Goal: Task Accomplishment & Management: Manage account settings

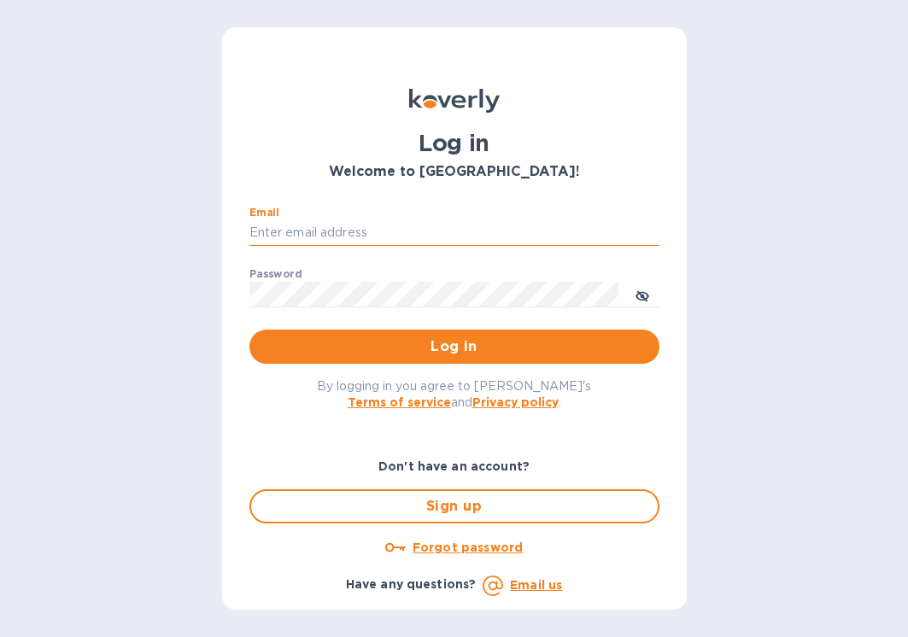
click at [361, 228] on input "Email" at bounding box center [454, 233] width 410 height 26
type input "[EMAIL_ADDRESS][DOMAIN_NAME]"
click at [249, 330] on button "Log in" at bounding box center [454, 347] width 410 height 34
click at [307, 231] on input "Email" at bounding box center [454, 233] width 410 height 26
type input "[EMAIL_ADDRESS][DOMAIN_NAME]"
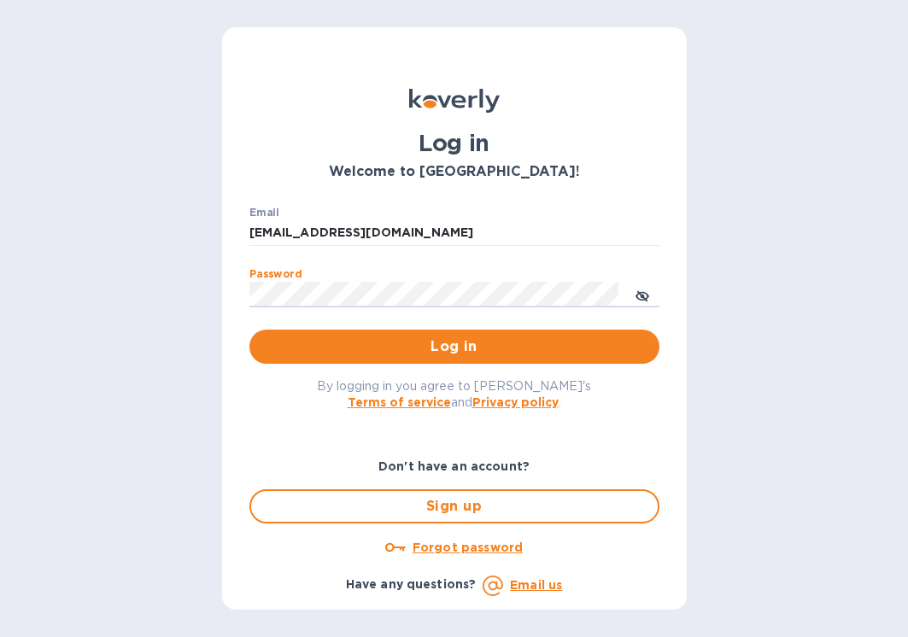
click at [249, 330] on button "Log in" at bounding box center [454, 347] width 410 height 34
click at [303, 235] on input "Email" at bounding box center [454, 233] width 410 height 26
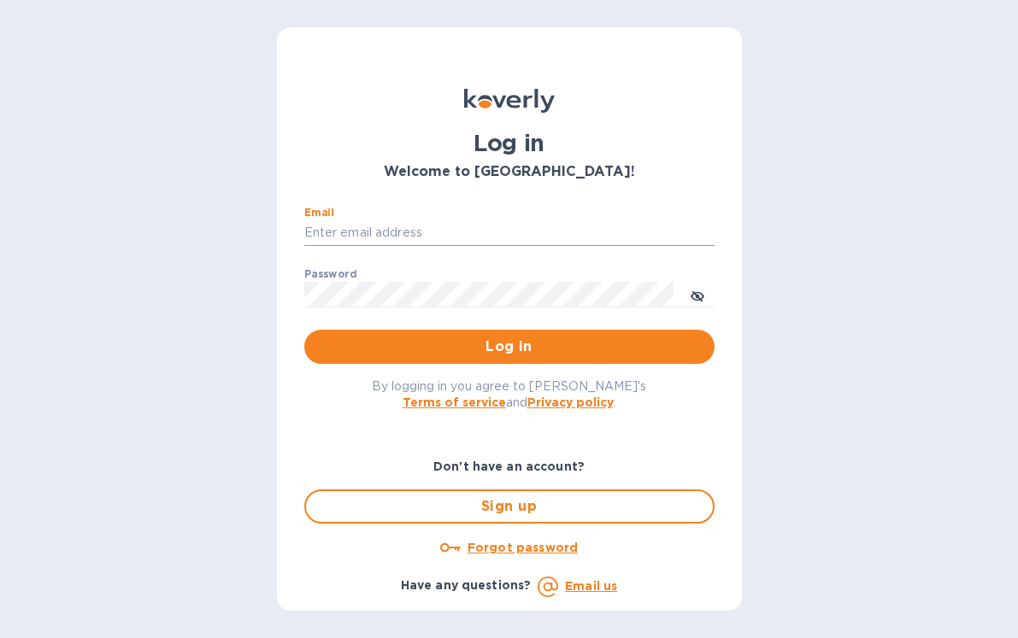
click at [390, 226] on input "Email" at bounding box center [509, 233] width 410 height 26
type input "[EMAIL_ADDRESS][DOMAIN_NAME]"
click at [304, 330] on button "Log in" at bounding box center [509, 347] width 410 height 34
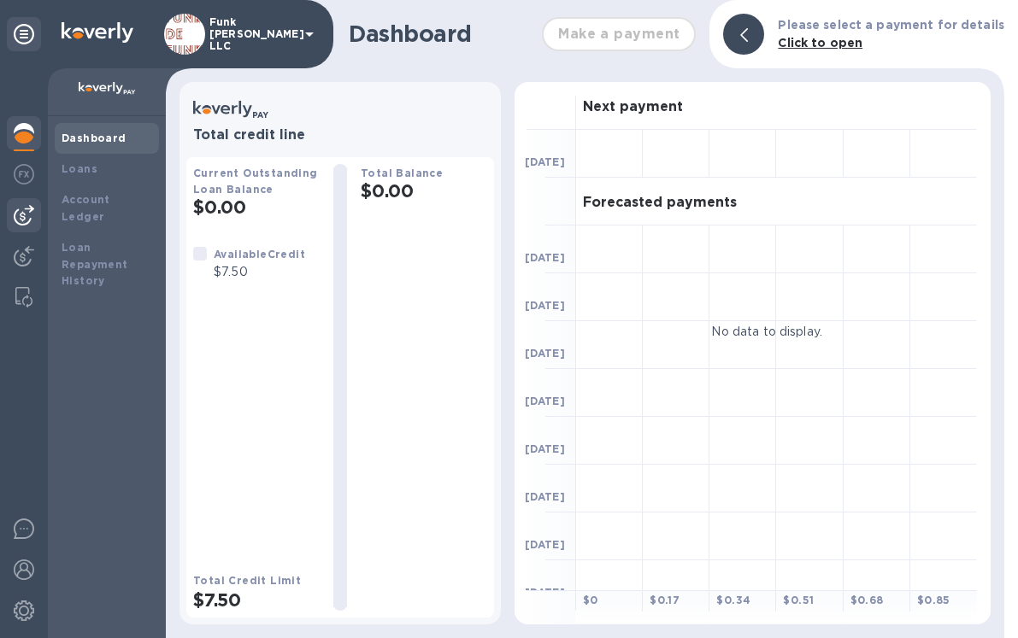
click at [24, 221] on img at bounding box center [24, 215] width 21 height 21
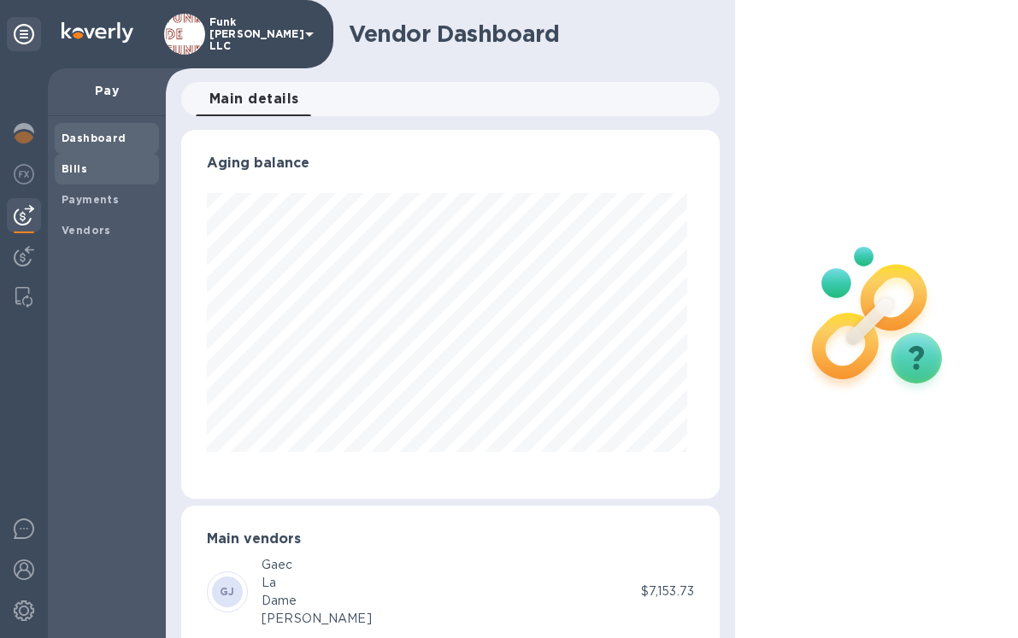
scroll to position [369, 531]
click at [82, 169] on b "Bills" at bounding box center [75, 168] width 26 height 13
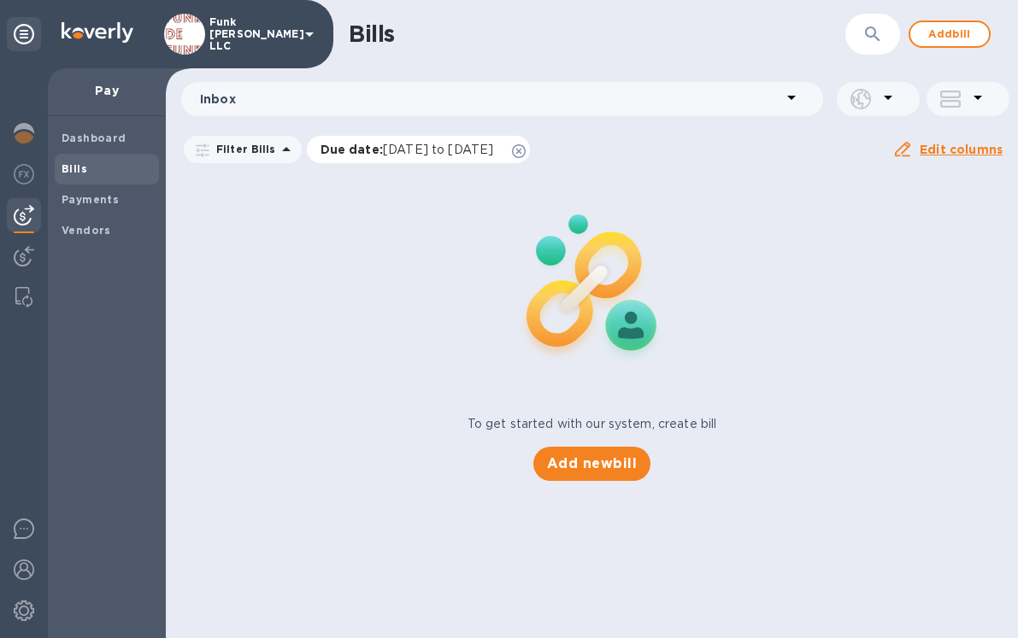
click at [525, 150] on icon at bounding box center [519, 151] width 14 height 14
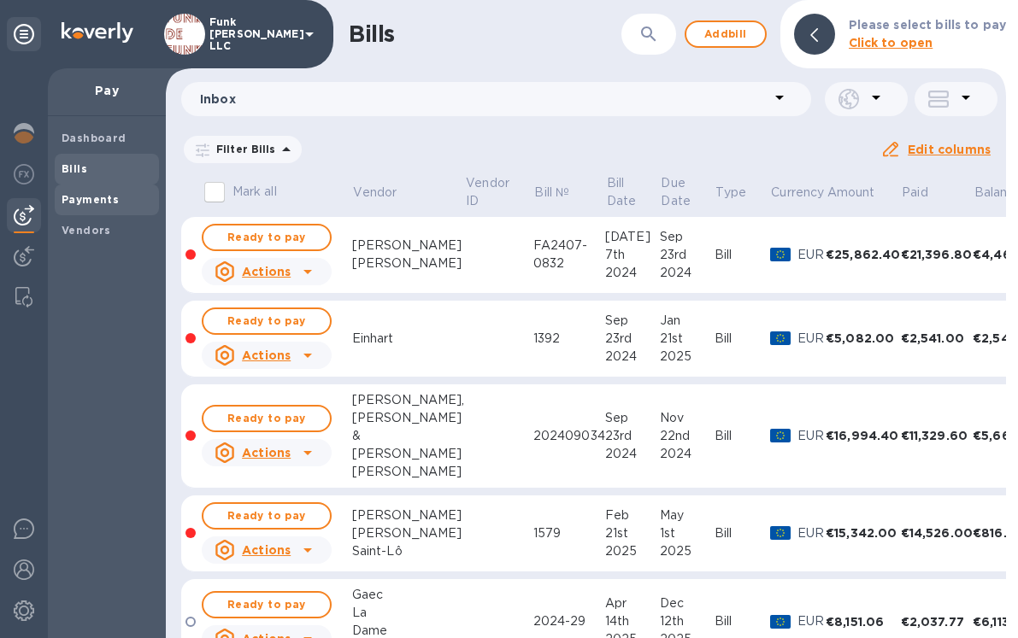
click at [85, 199] on b "Payments" at bounding box center [90, 199] width 57 height 13
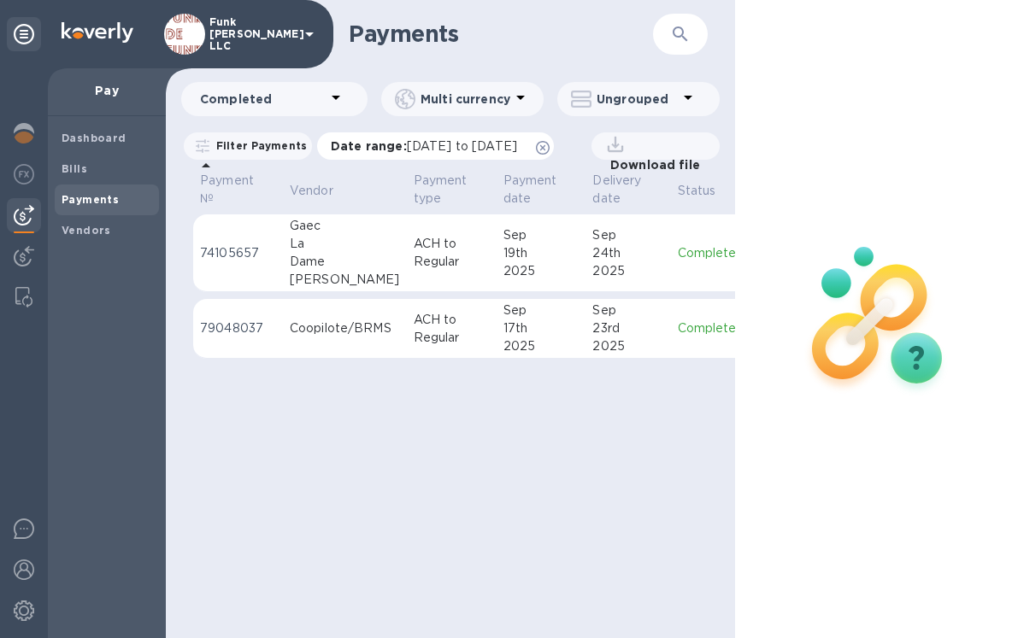
click at [549, 149] on icon at bounding box center [543, 148] width 14 height 14
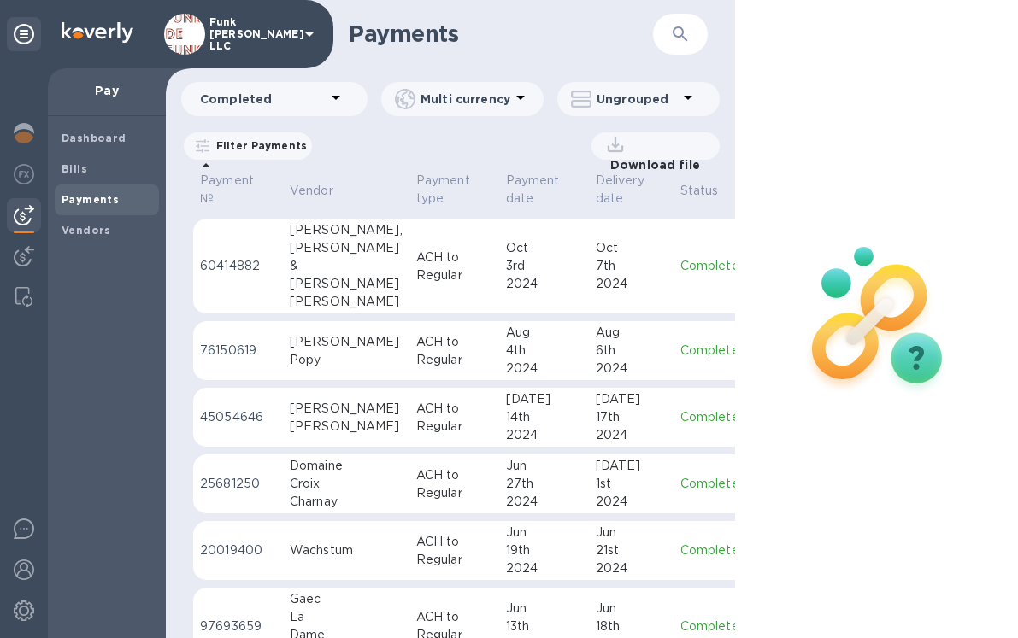
scroll to position [1057, 0]
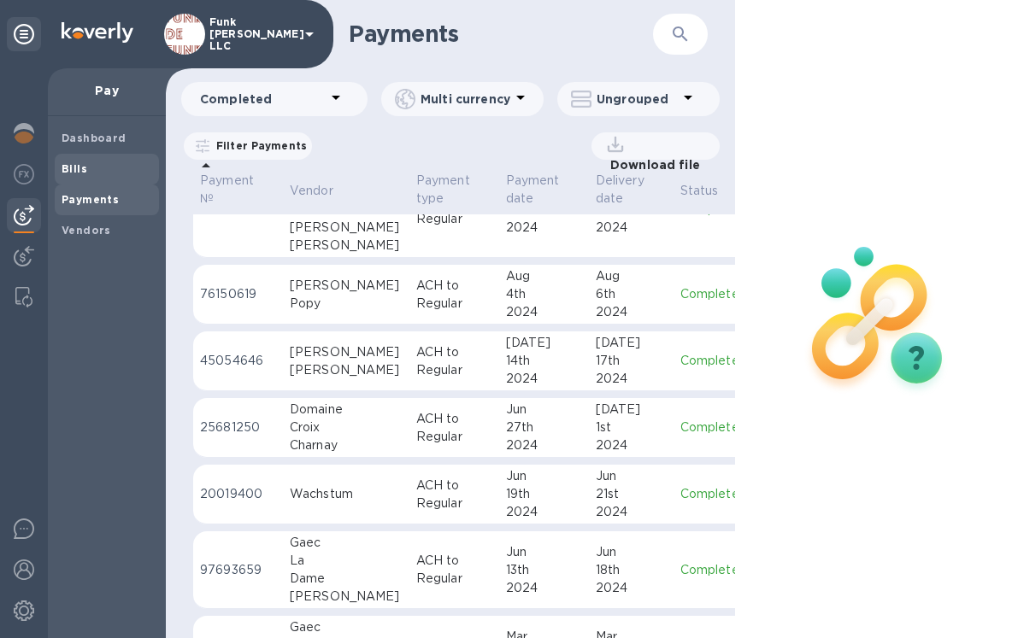
click at [77, 167] on b "Bills" at bounding box center [75, 168] width 26 height 13
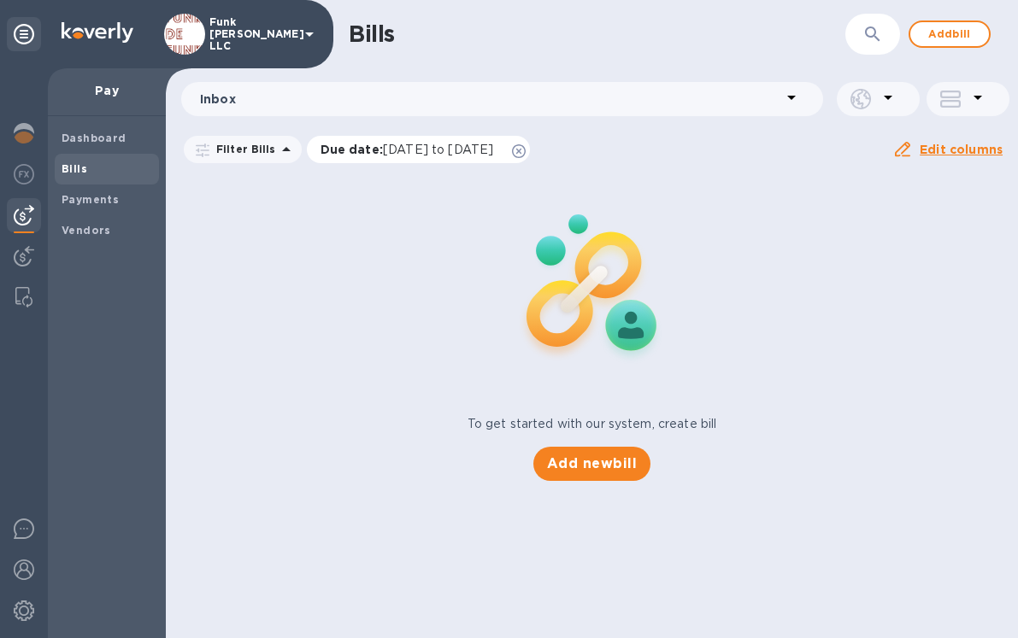
click at [525, 149] on icon at bounding box center [519, 151] width 14 height 14
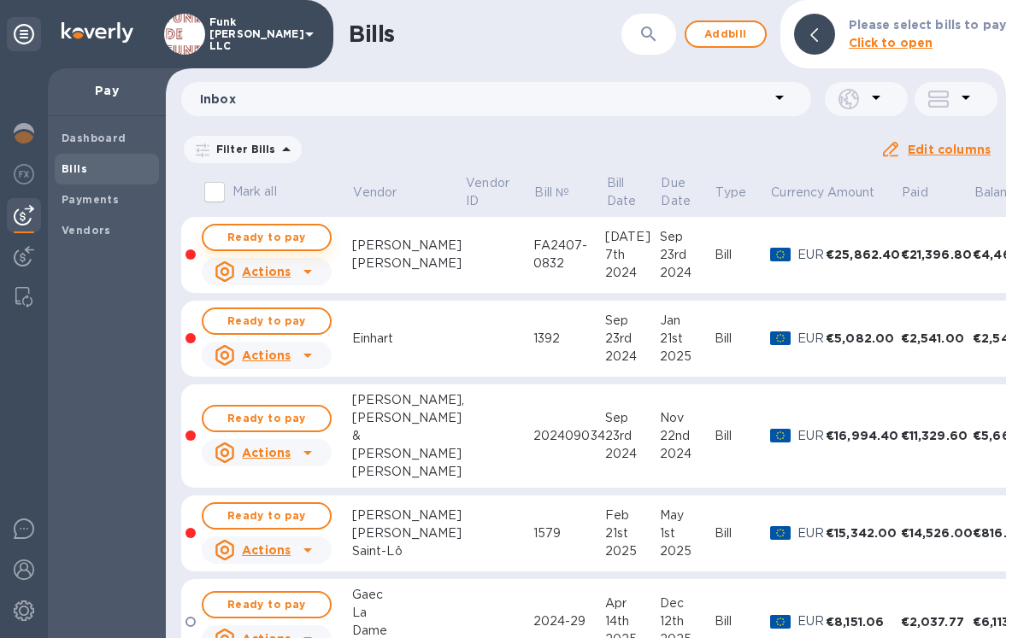
click at [279, 239] on span "Ready to pay" at bounding box center [266, 237] width 99 height 21
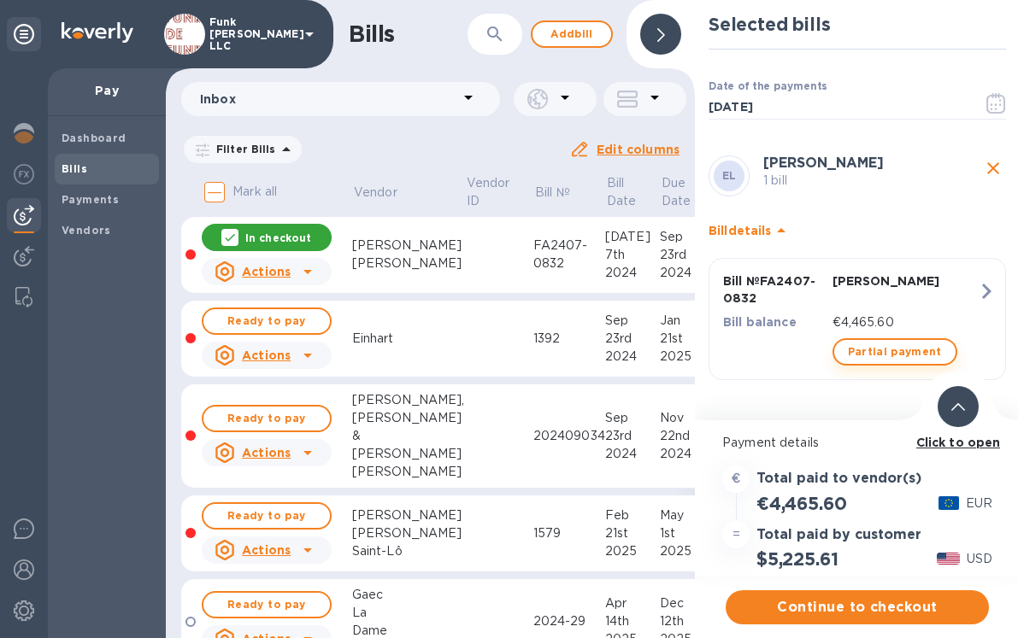
click at [894, 358] on span "Partial payment" at bounding box center [895, 352] width 94 height 21
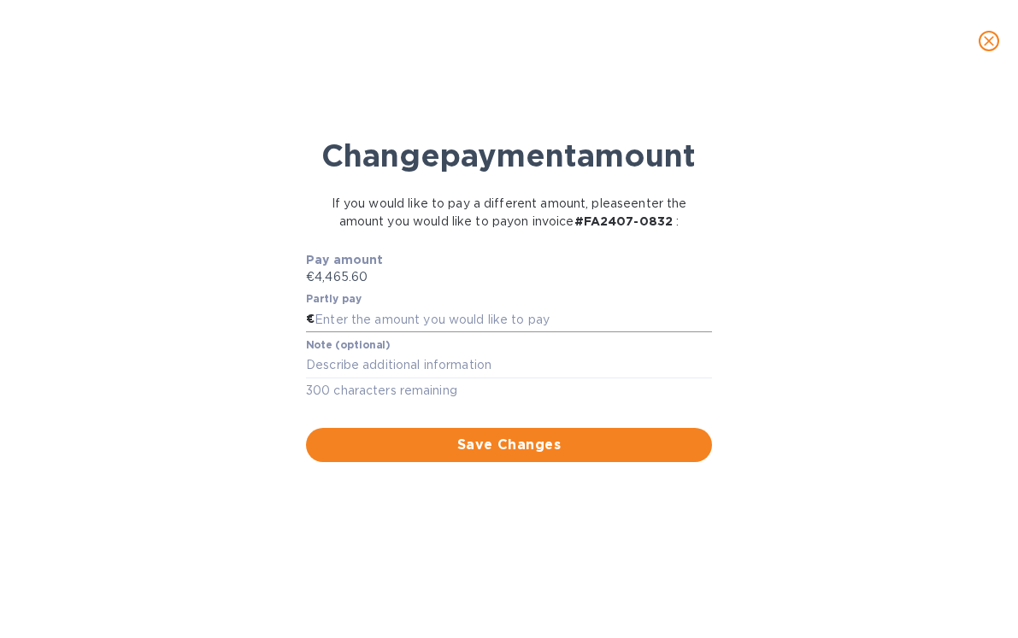
click at [402, 332] on input "text" at bounding box center [512, 320] width 397 height 26
type input "4,000"
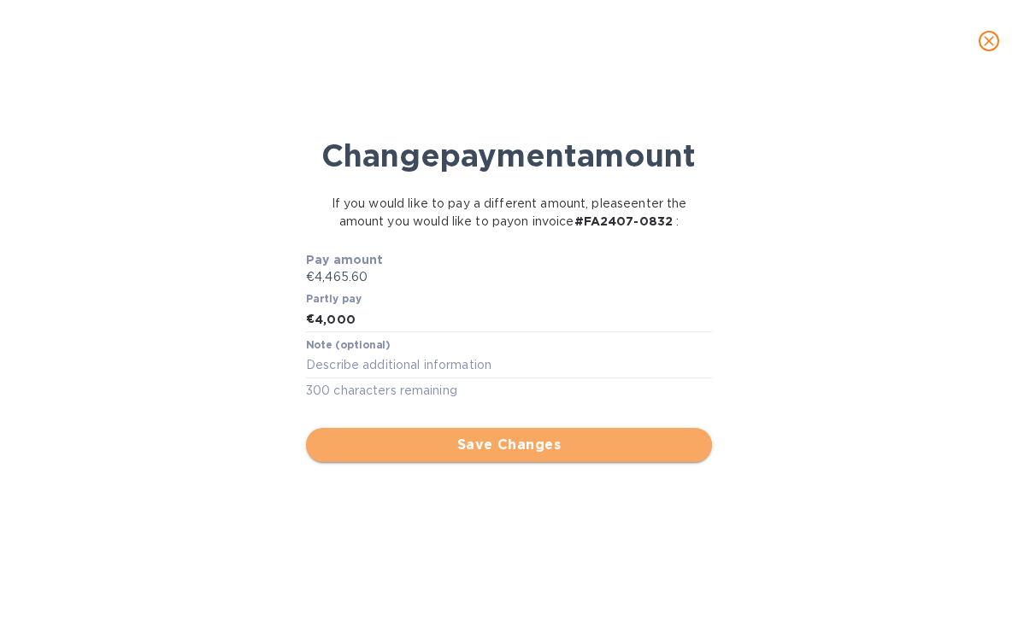
click at [496, 455] on span "Save Changes" at bounding box center [509, 445] width 378 height 21
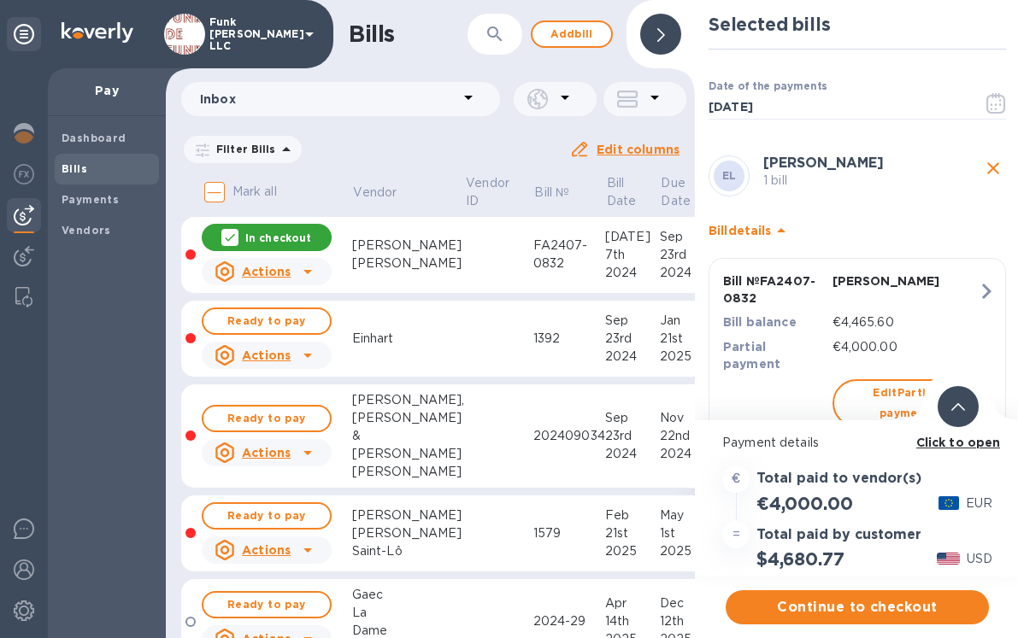
click at [989, 170] on icon "close" at bounding box center [993, 168] width 21 height 21
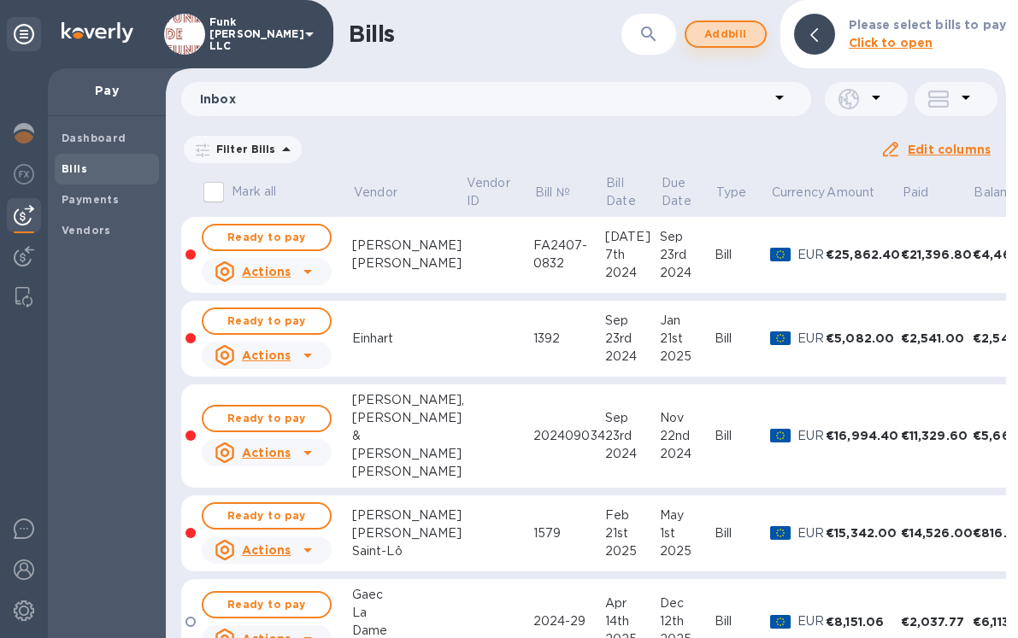
click at [729, 34] on span "Add bill" at bounding box center [725, 34] width 51 height 21
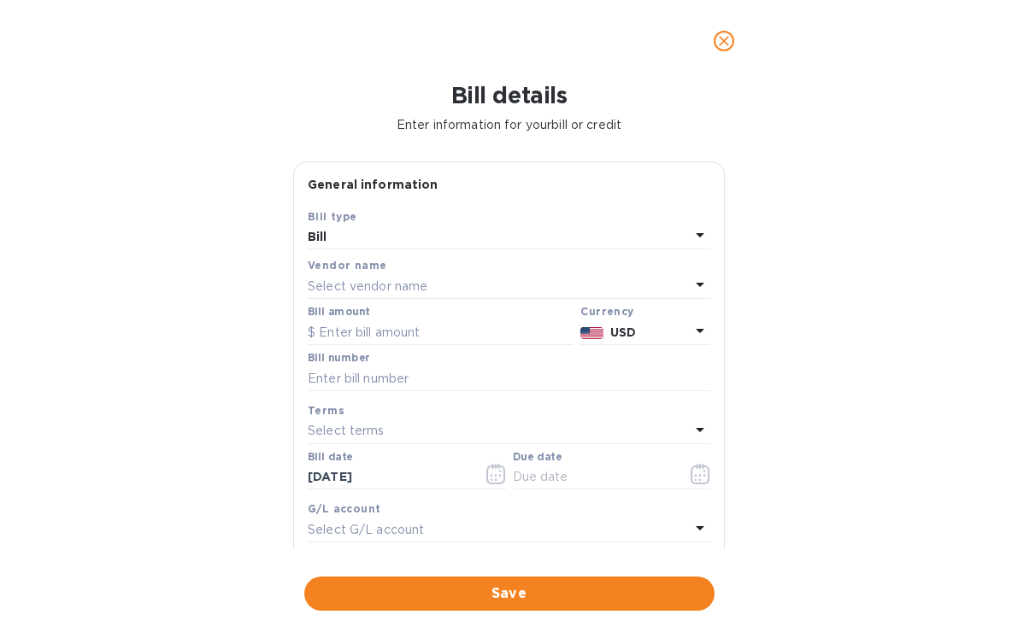
click at [402, 285] on p "Select vendor name" at bounding box center [368, 287] width 120 height 18
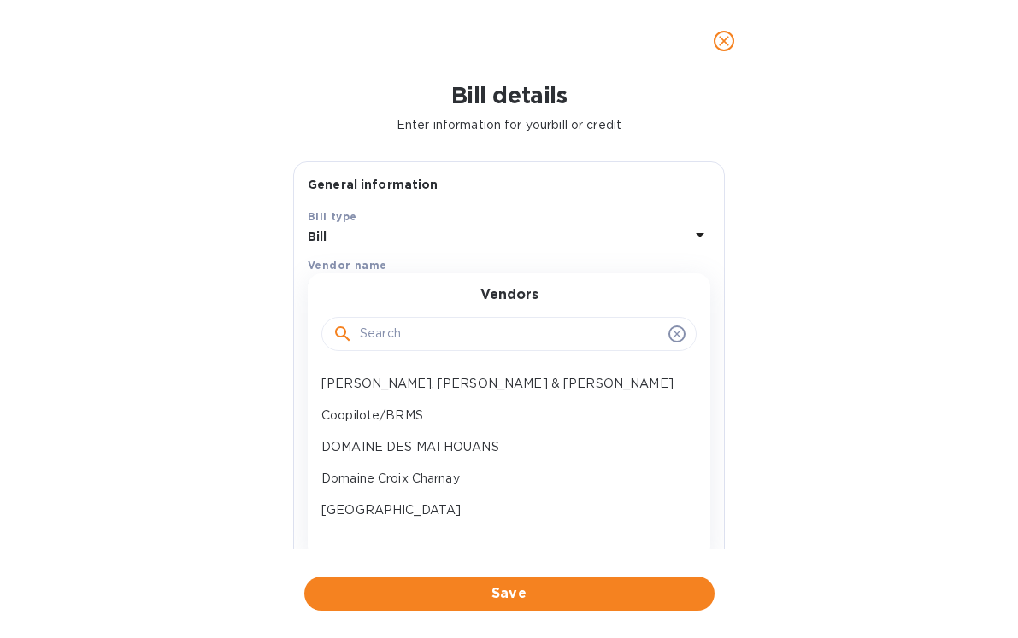
click at [394, 331] on input "text" at bounding box center [511, 334] width 302 height 26
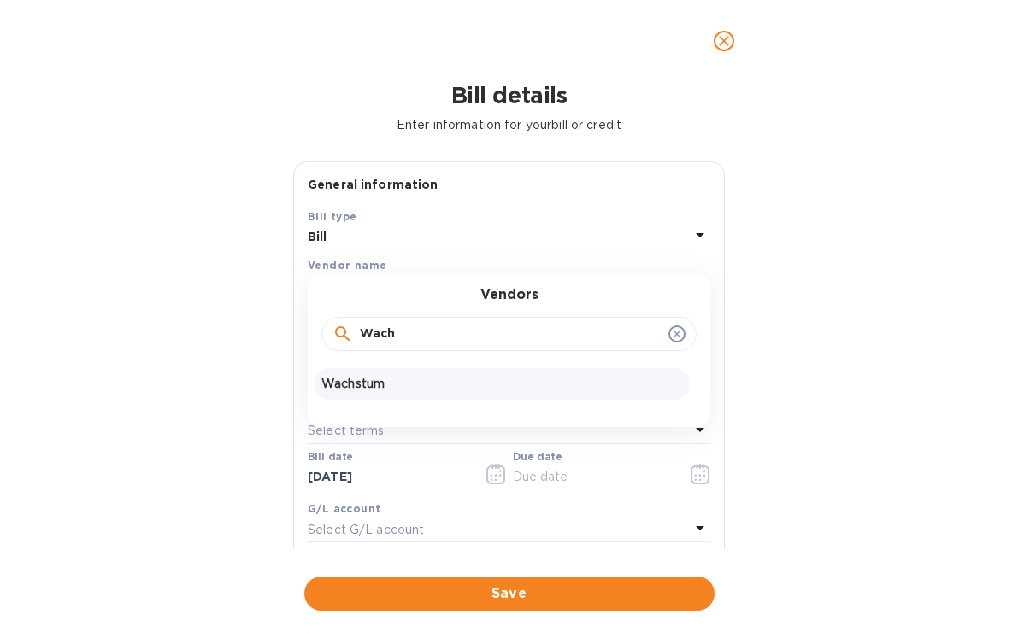
type input "Wach"
click at [393, 386] on p "Wachstum" at bounding box center [501, 384] width 361 height 18
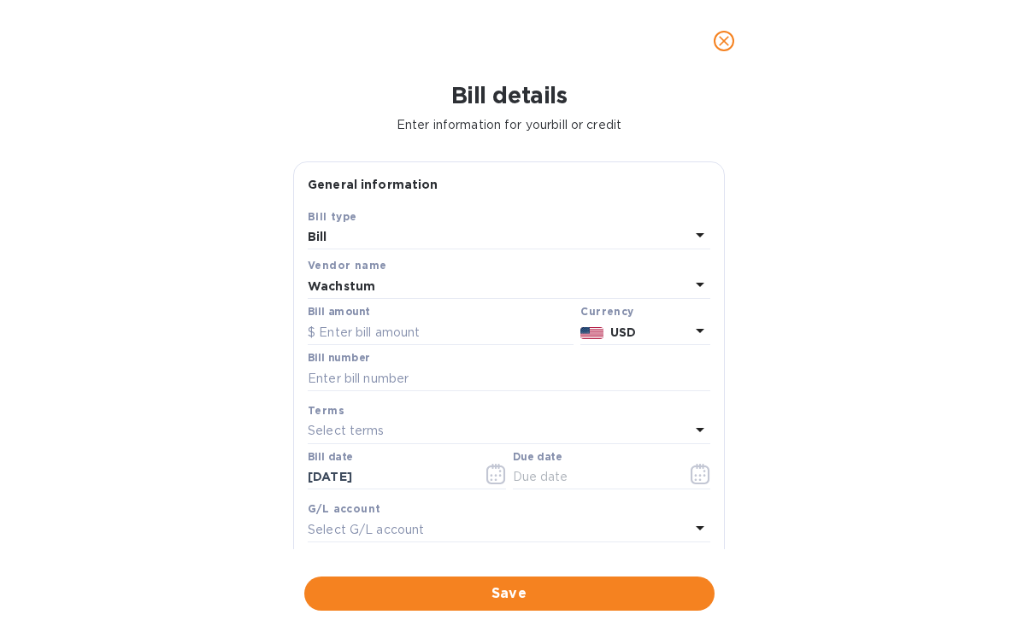
click at [619, 337] on b "USD" at bounding box center [623, 333] width 26 height 14
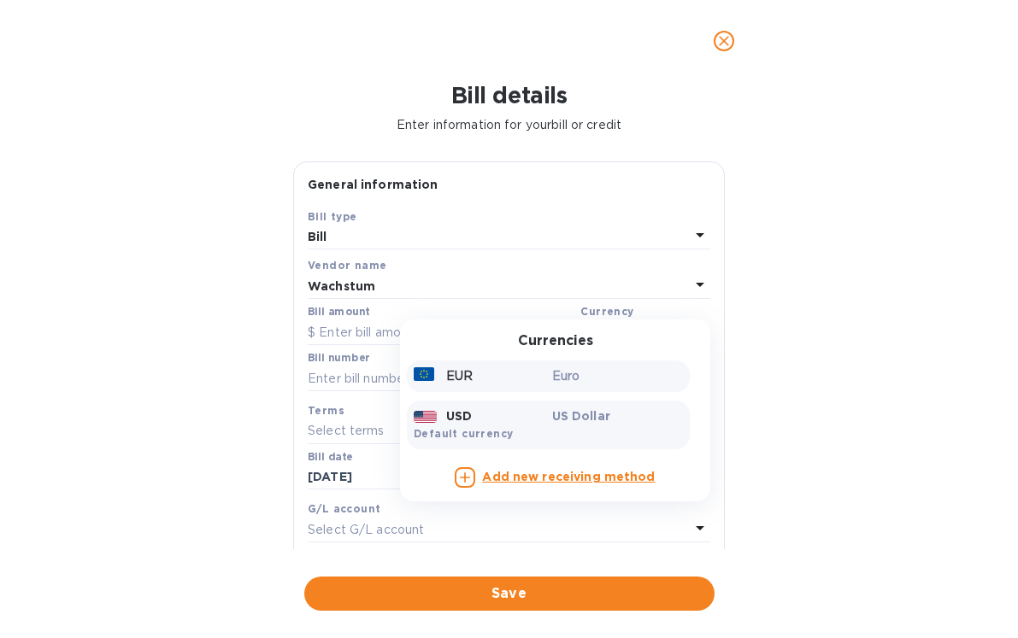
click at [449, 379] on p "EUR" at bounding box center [459, 376] width 26 height 18
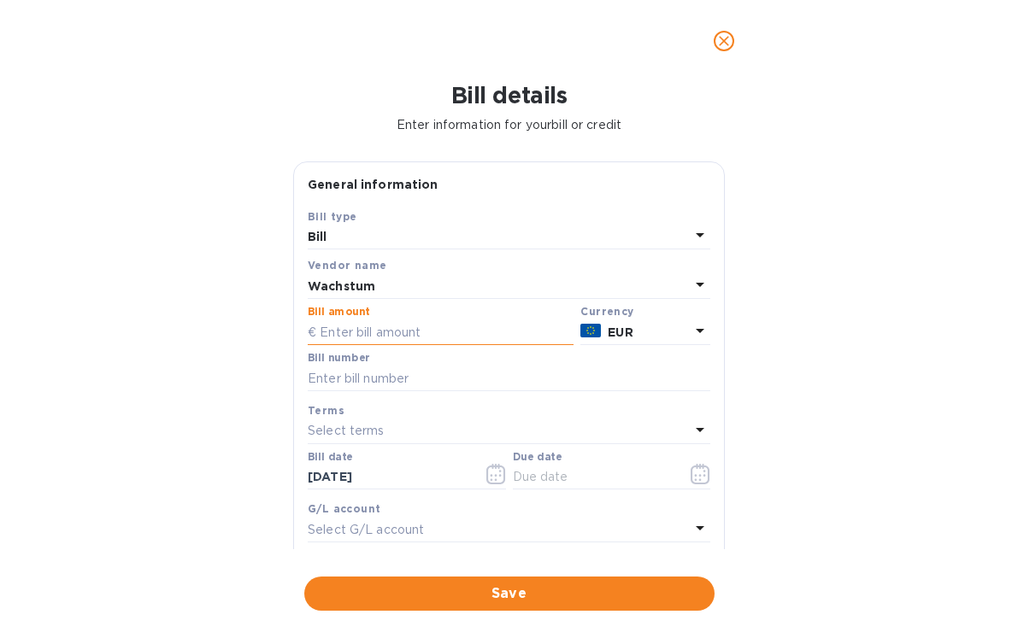
click at [412, 333] on input "text" at bounding box center [441, 333] width 266 height 26
type input "9,252.77"
type input "2025000025"
click at [345, 473] on input "09/25/2025" at bounding box center [388, 478] width 161 height 26
type input "09/24/2025"
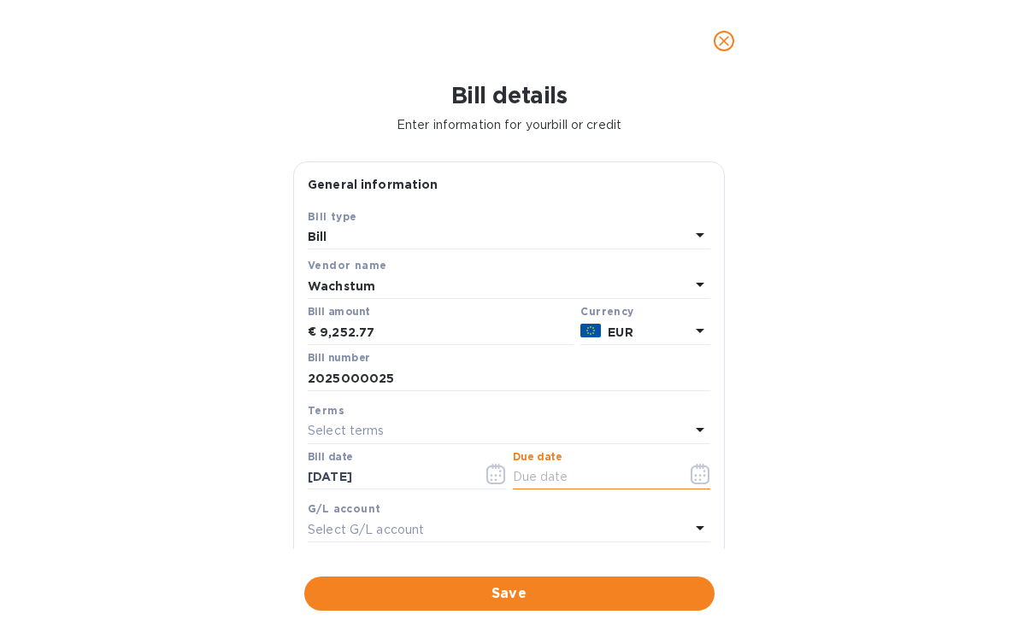
click at [586, 482] on input "text" at bounding box center [593, 478] width 161 height 26
click at [438, 426] on div "Select terms" at bounding box center [499, 431] width 382 height 24
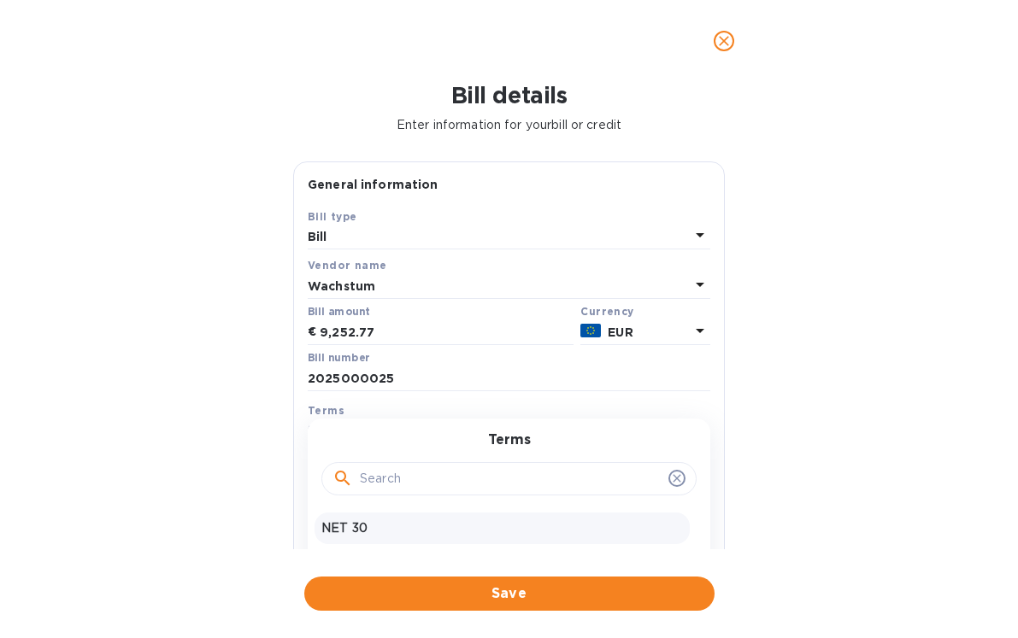
click at [359, 524] on p "NET 30" at bounding box center [501, 528] width 361 height 18
type input "10/24/2025"
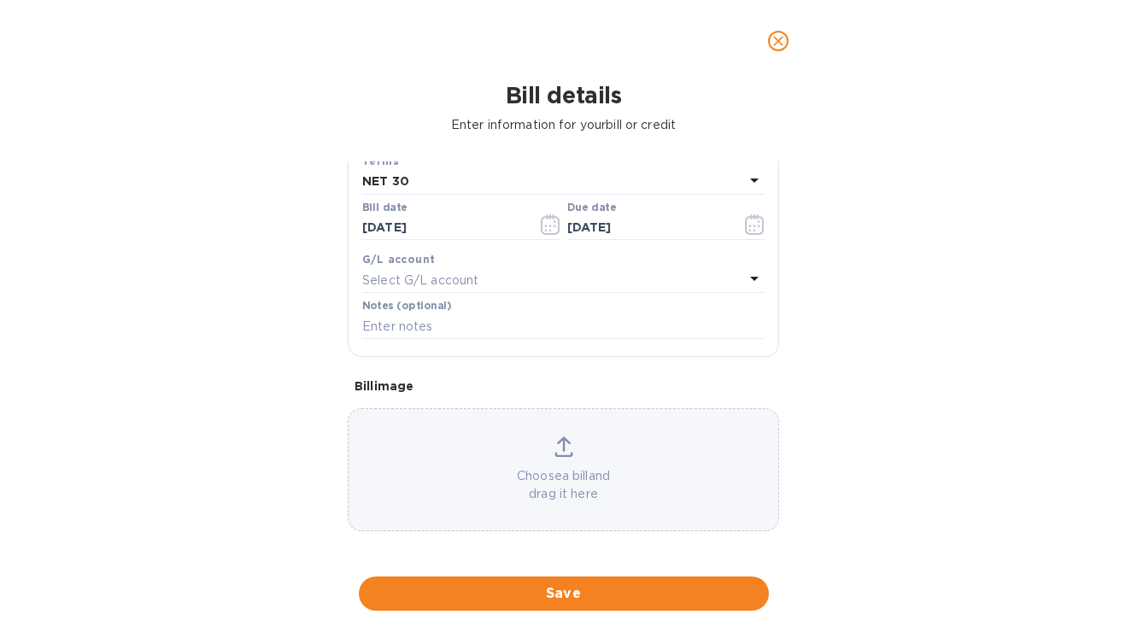
scroll to position [254, 0]
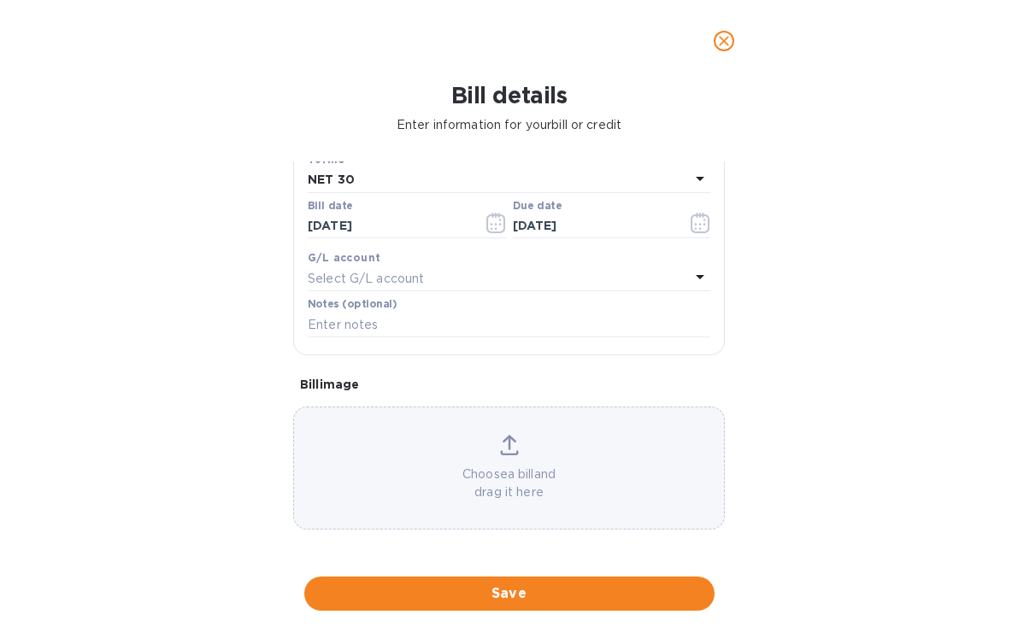
click at [472, 474] on p "Choose a bill and drag it here" at bounding box center [509, 484] width 430 height 36
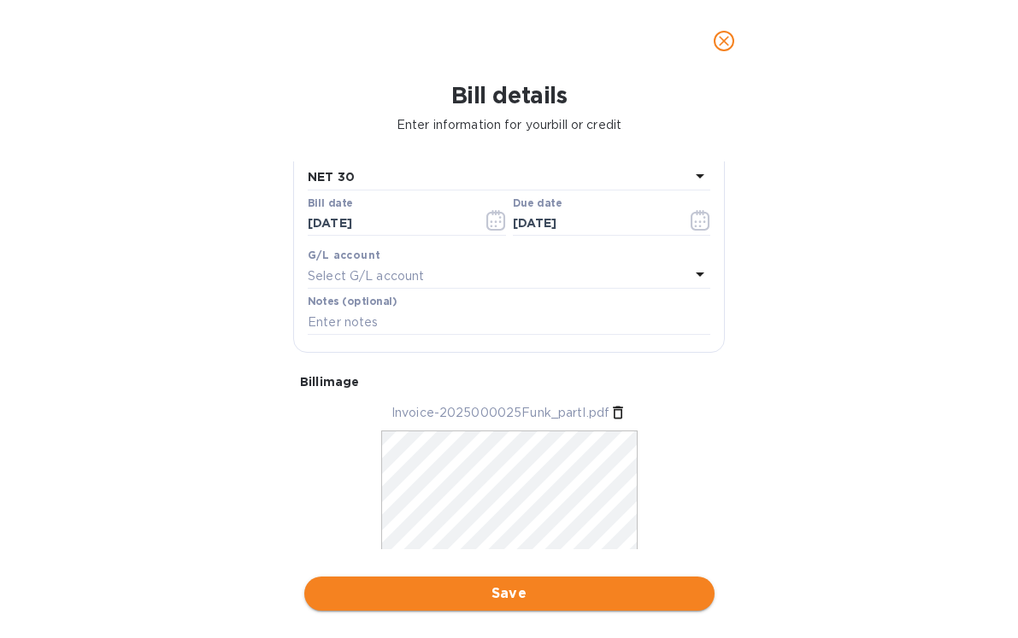
click at [459, 590] on span "Save" at bounding box center [509, 594] width 383 height 21
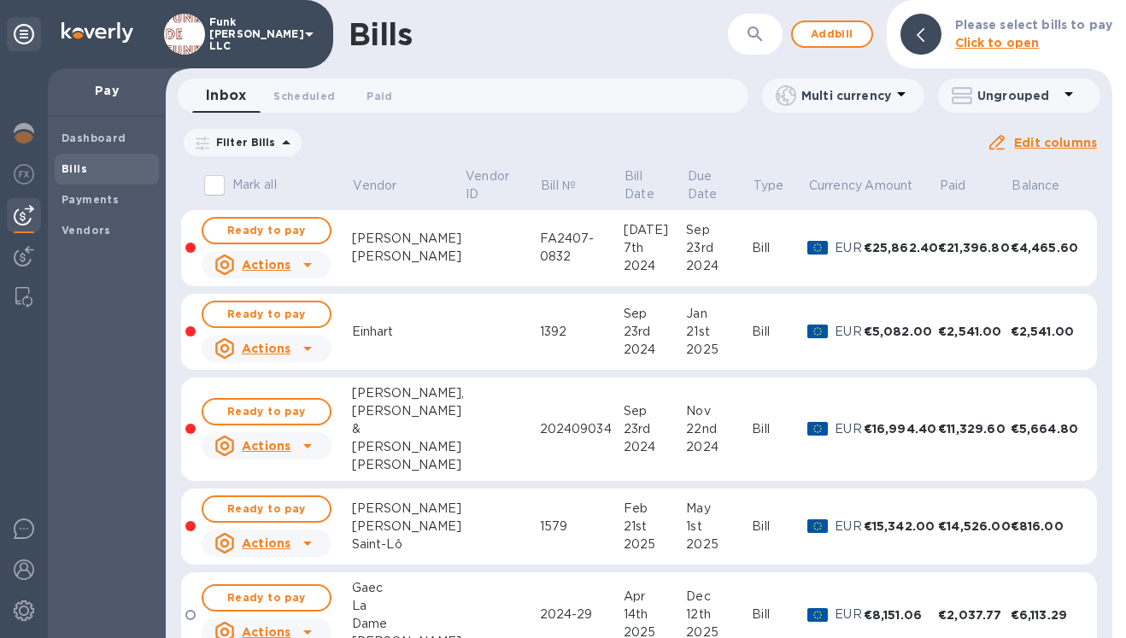
scroll to position [126, 0]
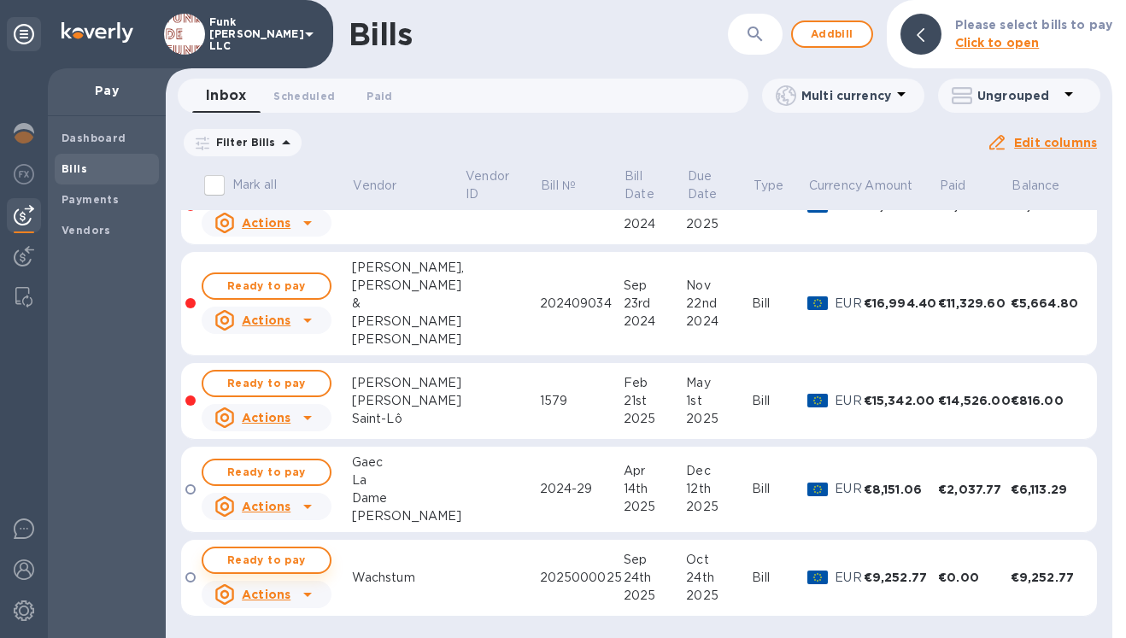
click at [254, 566] on span "Ready to pay" at bounding box center [266, 560] width 99 height 21
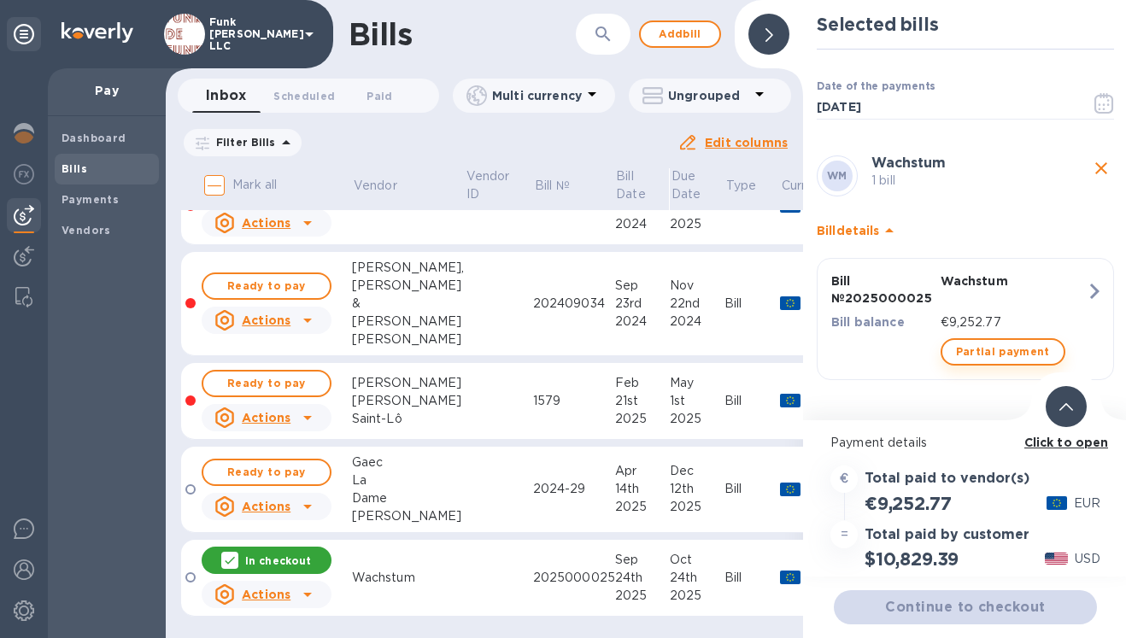
click at [977, 349] on span "Partial payment" at bounding box center [1003, 352] width 94 height 21
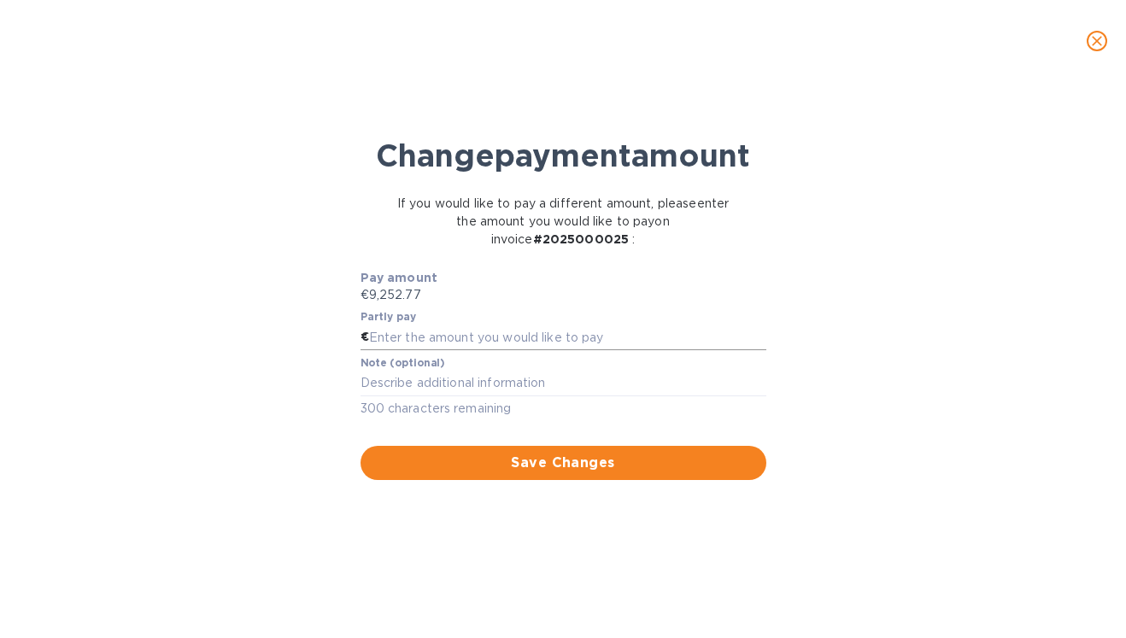
click at [484, 350] on input "text" at bounding box center [567, 338] width 397 height 26
type input "4,500"
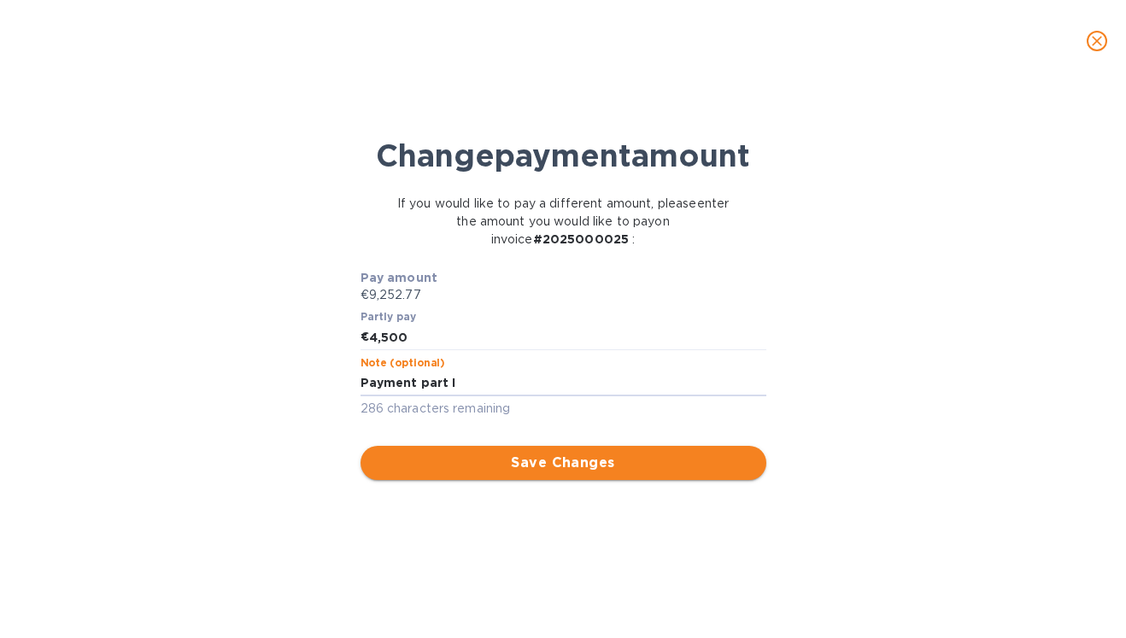
type textarea "Payment part I"
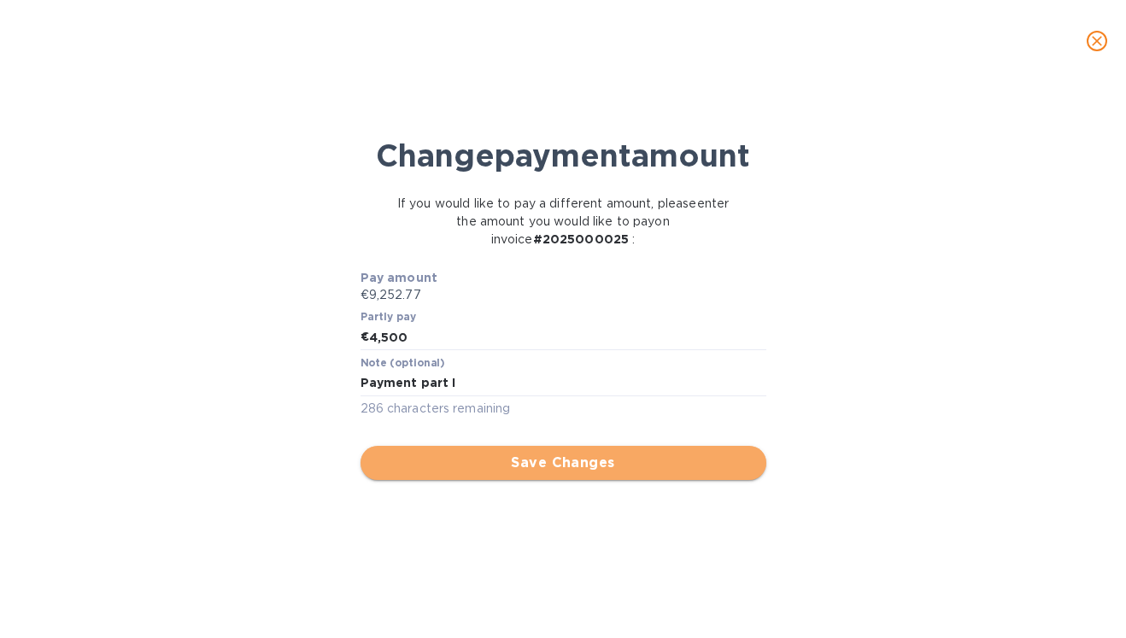
click at [547, 473] on span "Save Changes" at bounding box center [563, 463] width 378 height 21
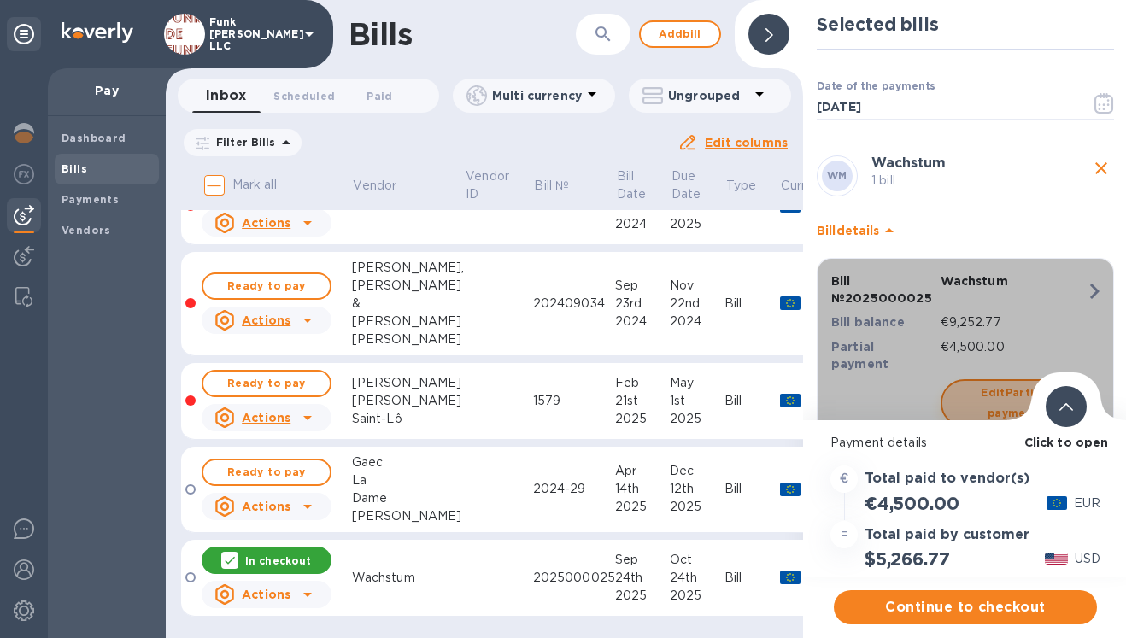
click at [995, 389] on span "Edit Partial payment" at bounding box center [1013, 403] width 114 height 41
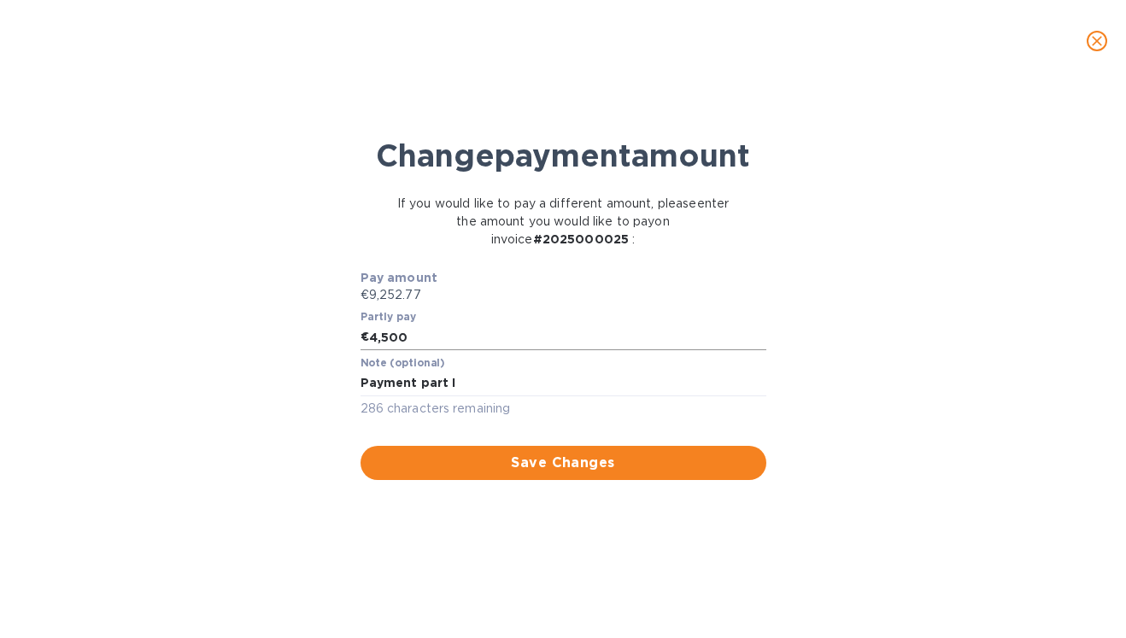
click at [418, 350] on input "4,500" at bounding box center [567, 338] width 397 height 26
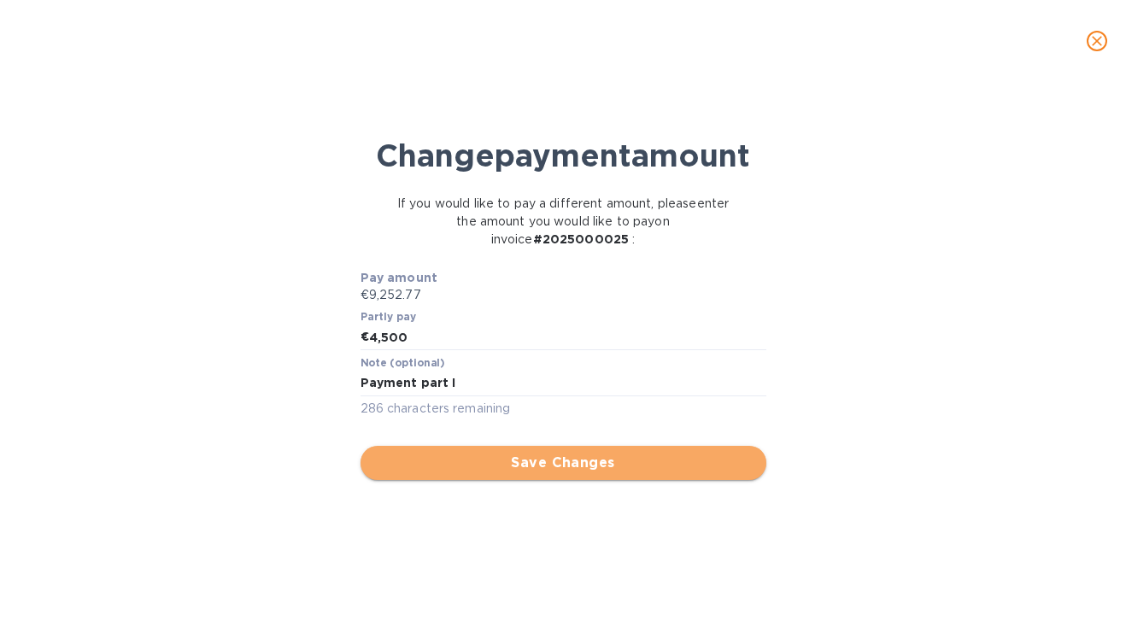
click at [564, 473] on span "Save Changes" at bounding box center [563, 463] width 378 height 21
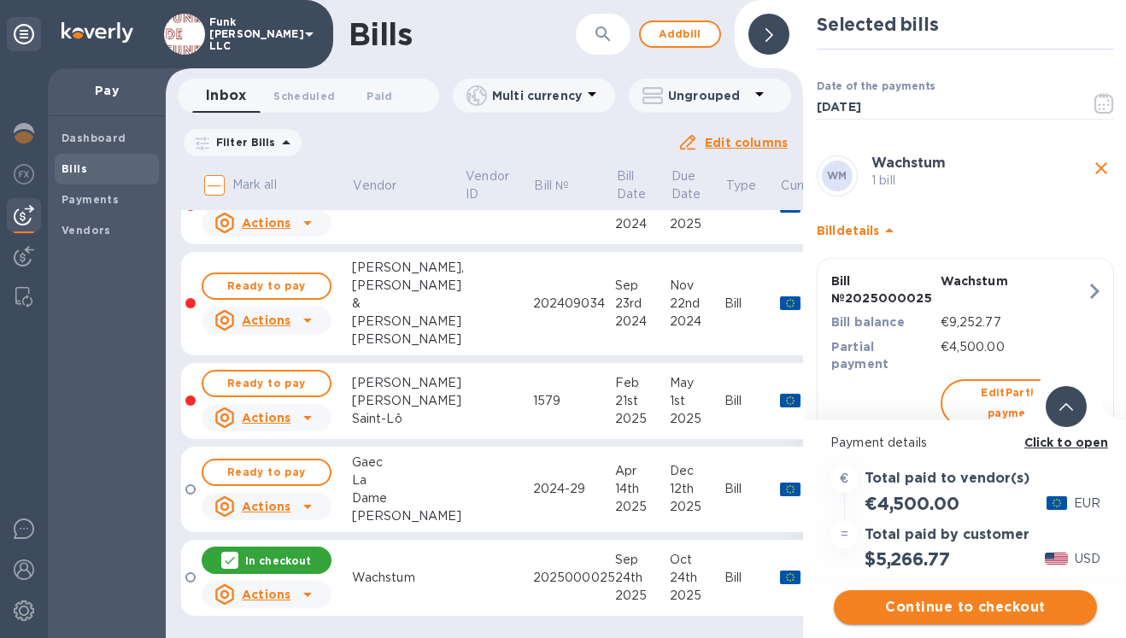
click at [954, 613] on span "Continue to checkout" at bounding box center [966, 607] width 236 height 21
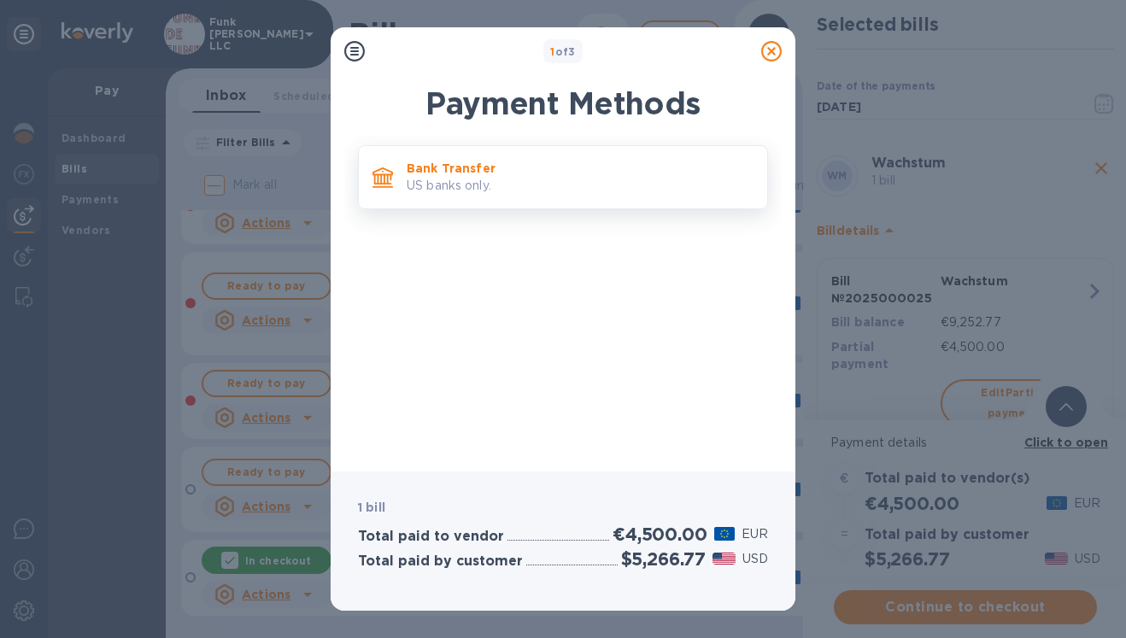
click at [543, 169] on p "Bank Transfer" at bounding box center [580, 168] width 347 height 17
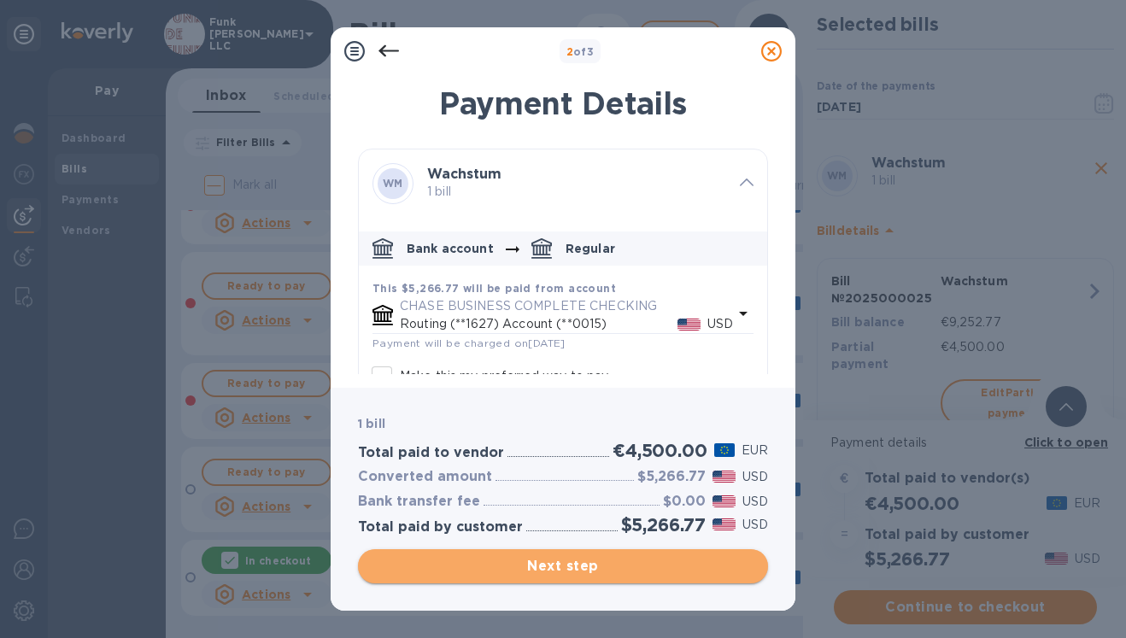
click at [596, 567] on span "Next step" at bounding box center [563, 566] width 383 height 21
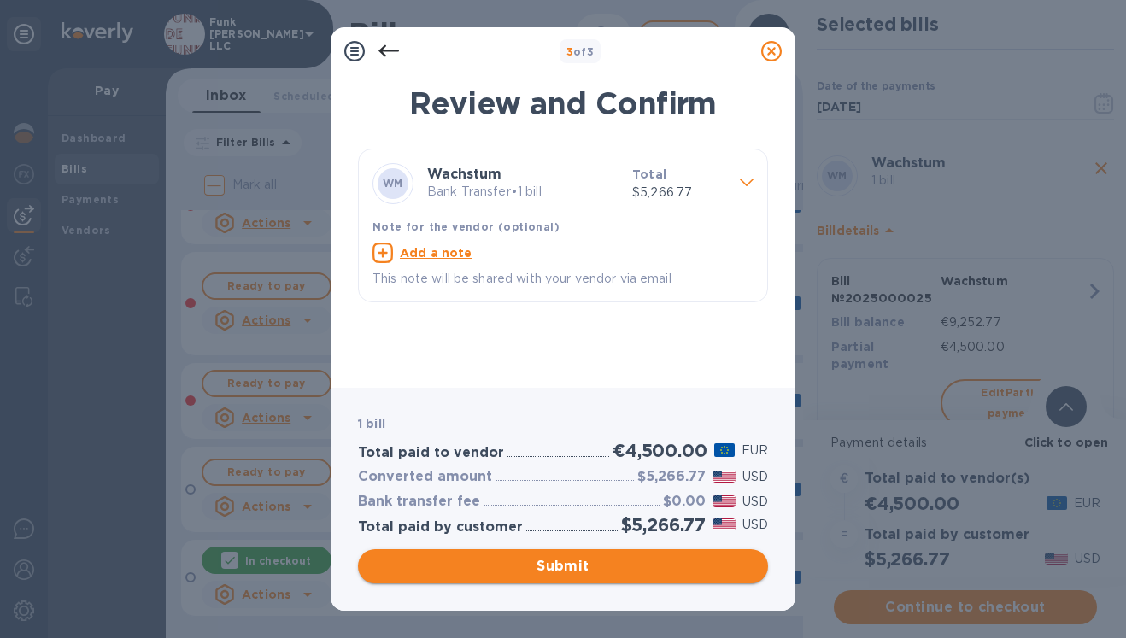
click at [576, 566] on span "Submit" at bounding box center [563, 566] width 383 height 21
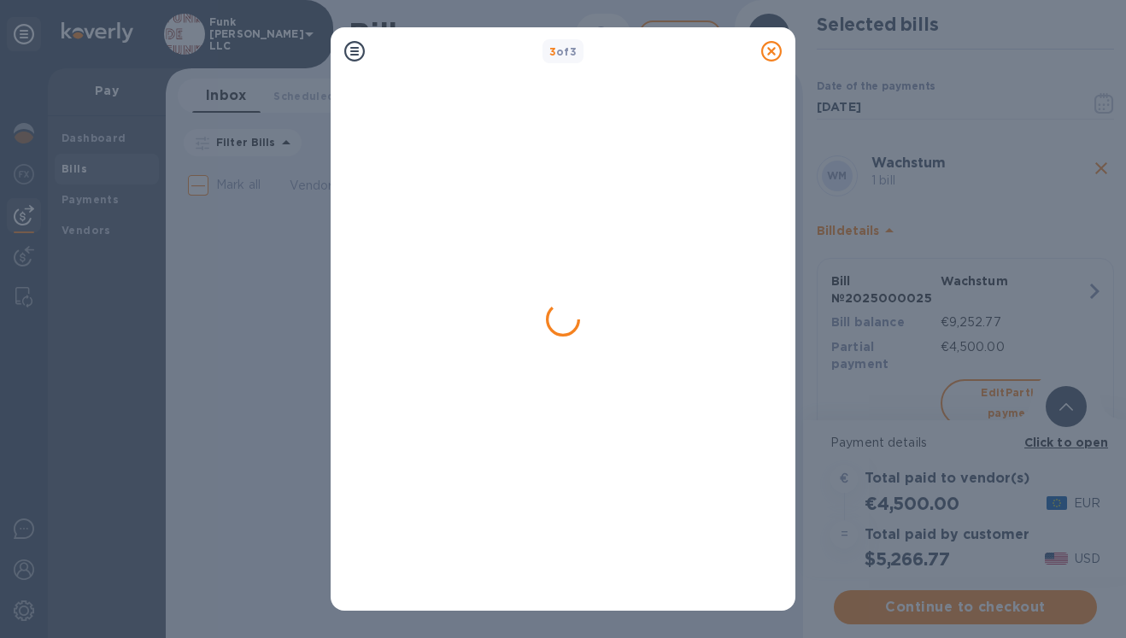
scroll to position [0, 0]
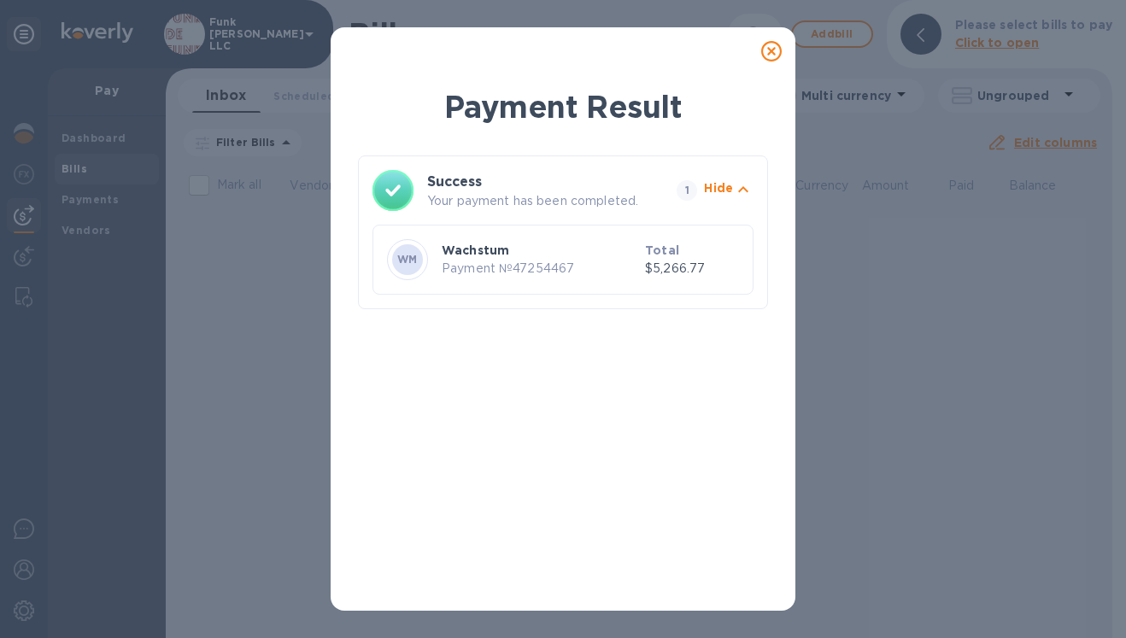
click at [772, 54] on icon at bounding box center [771, 51] width 21 height 21
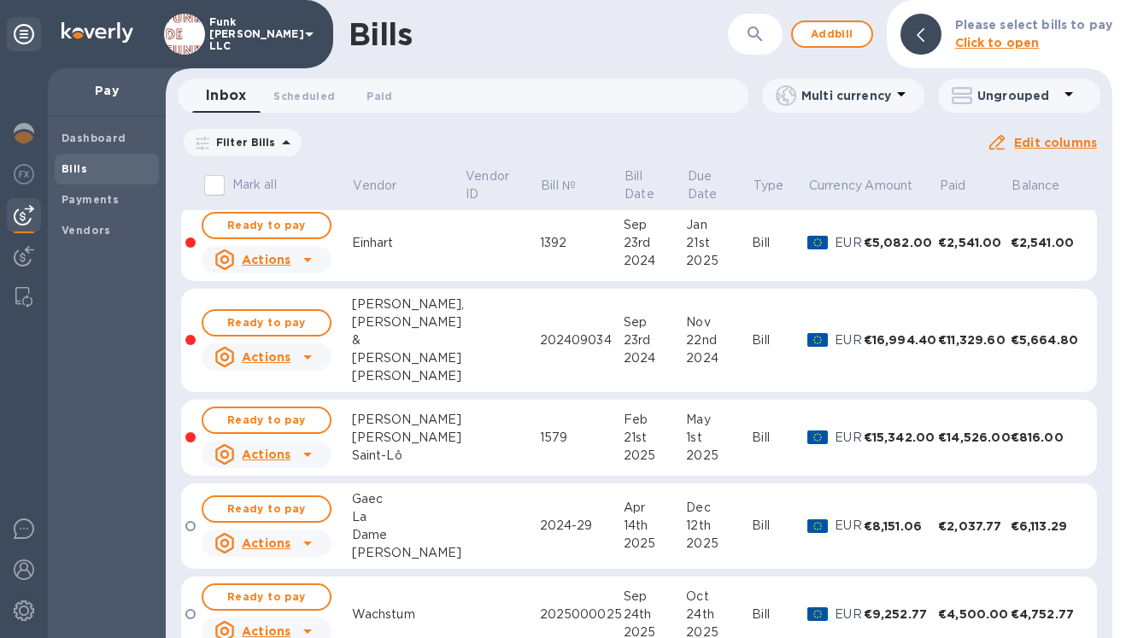
scroll to position [126, 0]
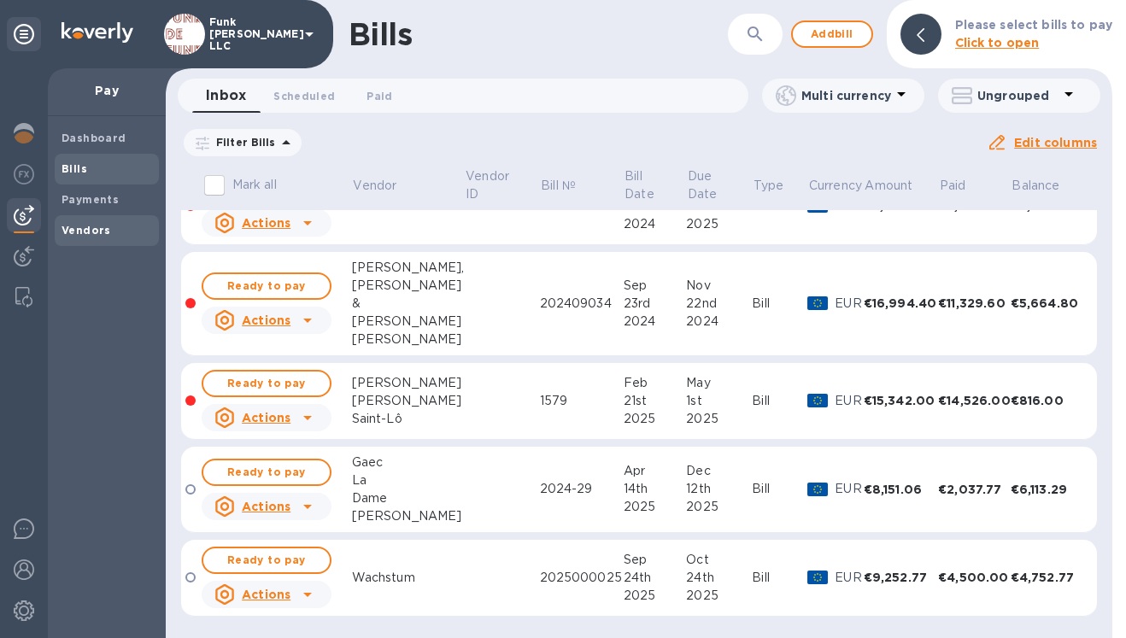
click at [75, 228] on b "Vendors" at bounding box center [87, 230] width 50 height 13
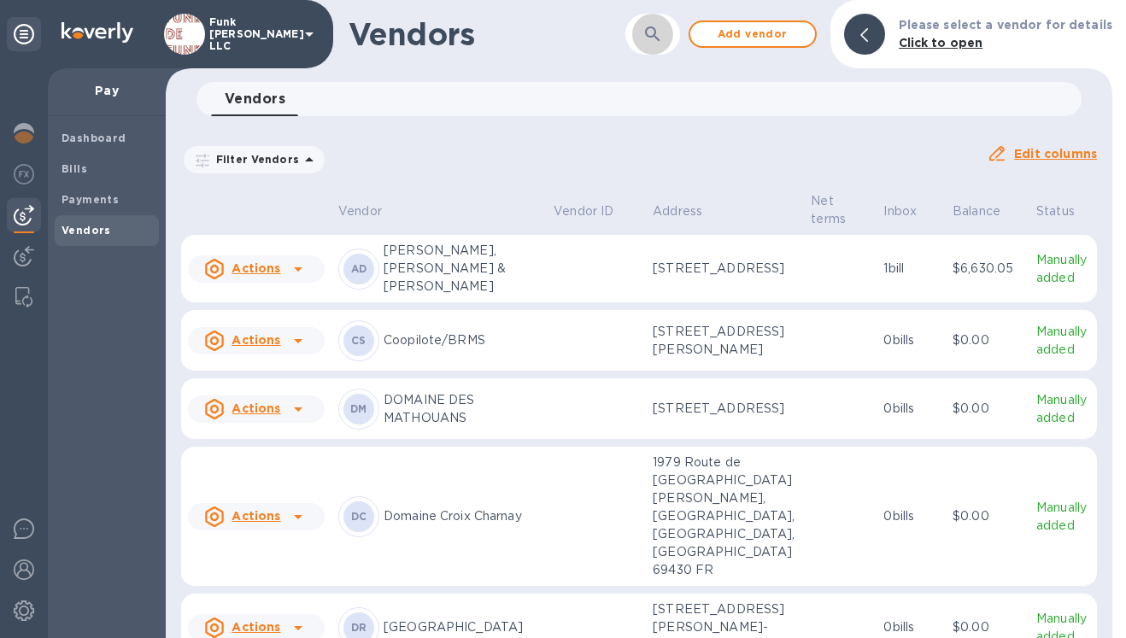
click at [663, 38] on icon "button" at bounding box center [652, 34] width 21 height 21
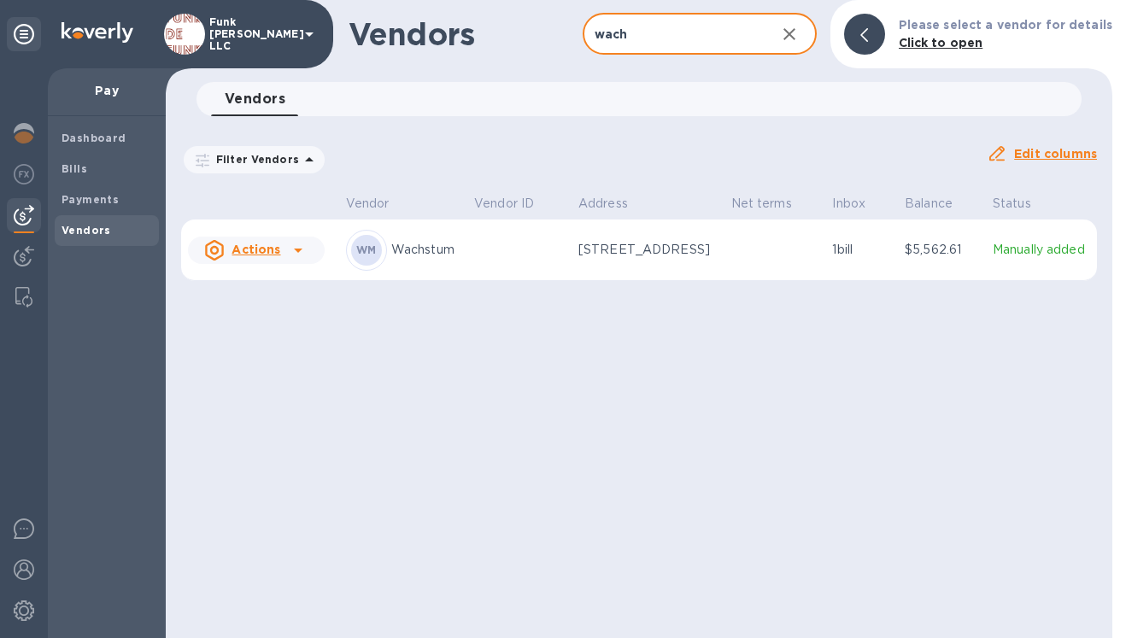
type input "wach"
click at [412, 249] on p "Wachstum" at bounding box center [425, 250] width 69 height 18
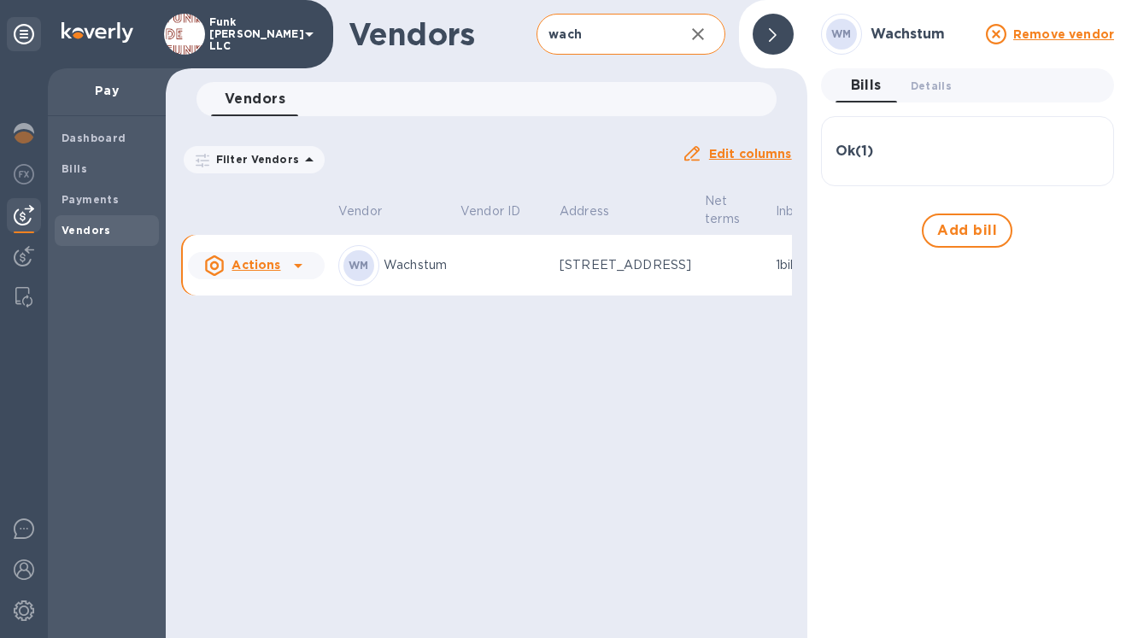
click at [403, 255] on div "WM Wachstum" at bounding box center [392, 265] width 109 height 41
click at [415, 269] on p "Wachstum" at bounding box center [415, 265] width 63 height 18
click at [365, 266] on b "WM" at bounding box center [359, 265] width 21 height 13
click at [935, 85] on span "Details 0" at bounding box center [931, 86] width 41 height 18
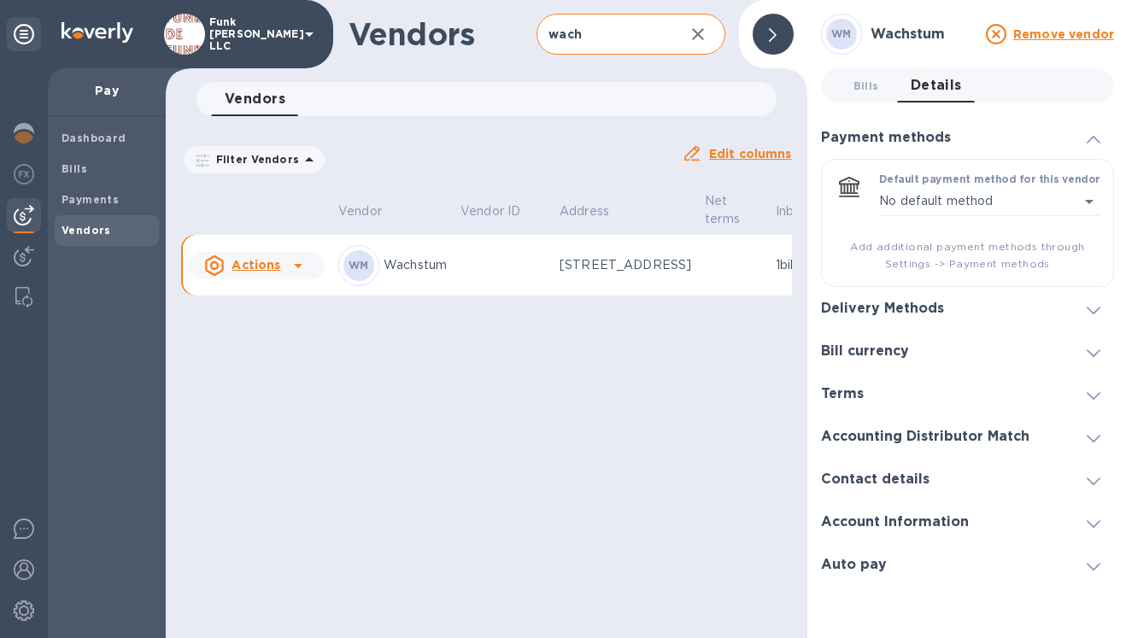
click at [916, 476] on h3 "Contact details" at bounding box center [875, 480] width 109 height 16
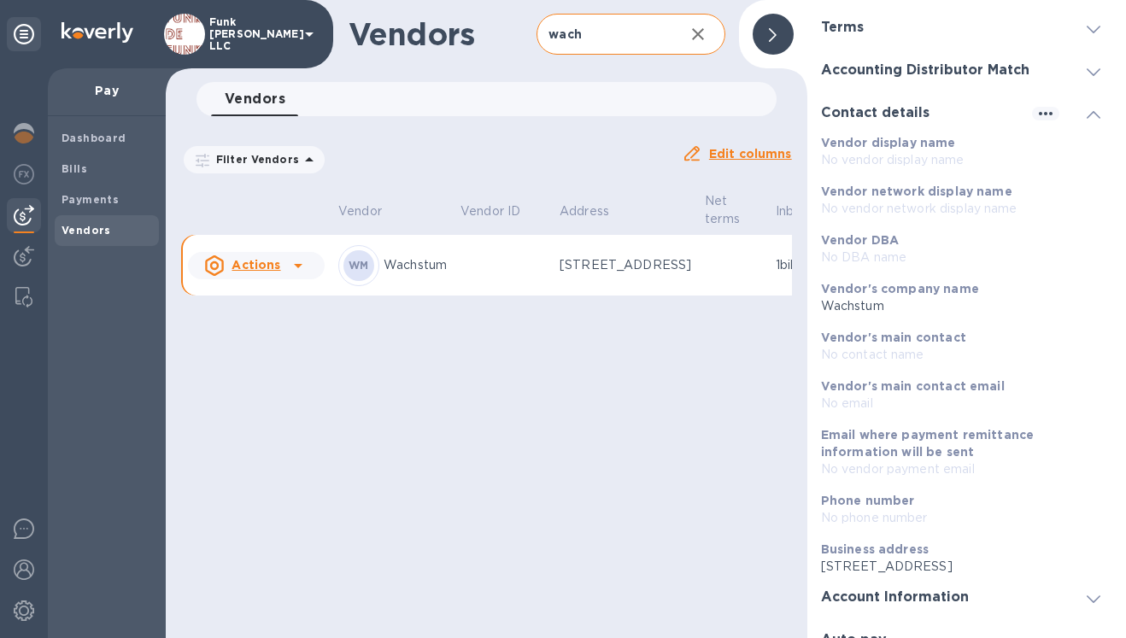
scroll to position [261, 0]
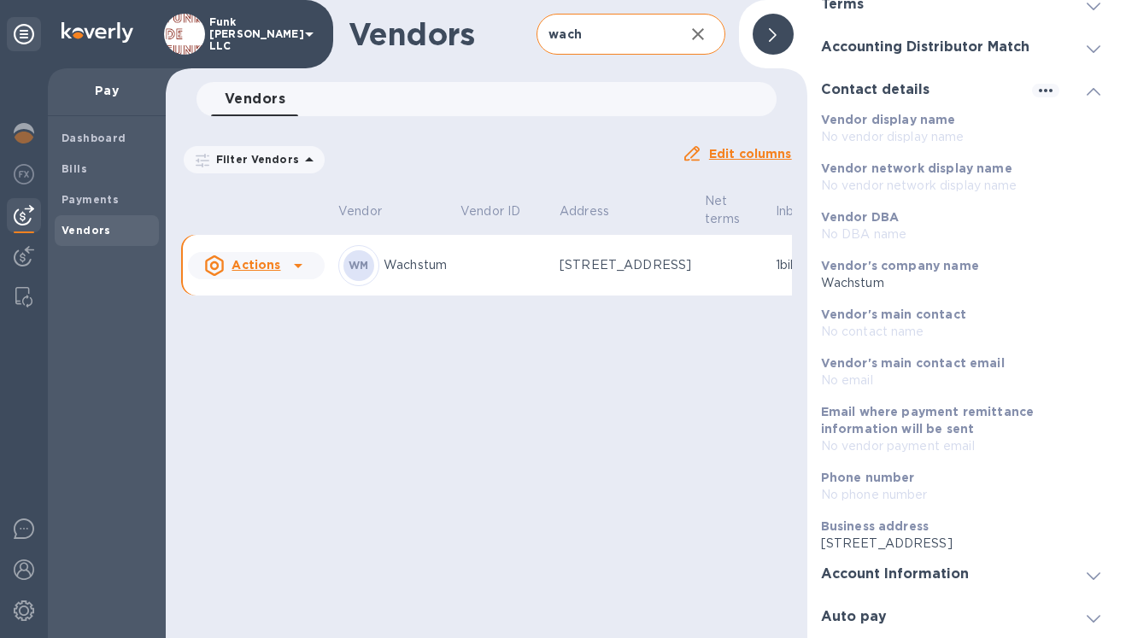
click at [906, 576] on h3 "Account Information" at bounding box center [895, 574] width 148 height 16
